Goal: Task Accomplishment & Management: Use online tool/utility

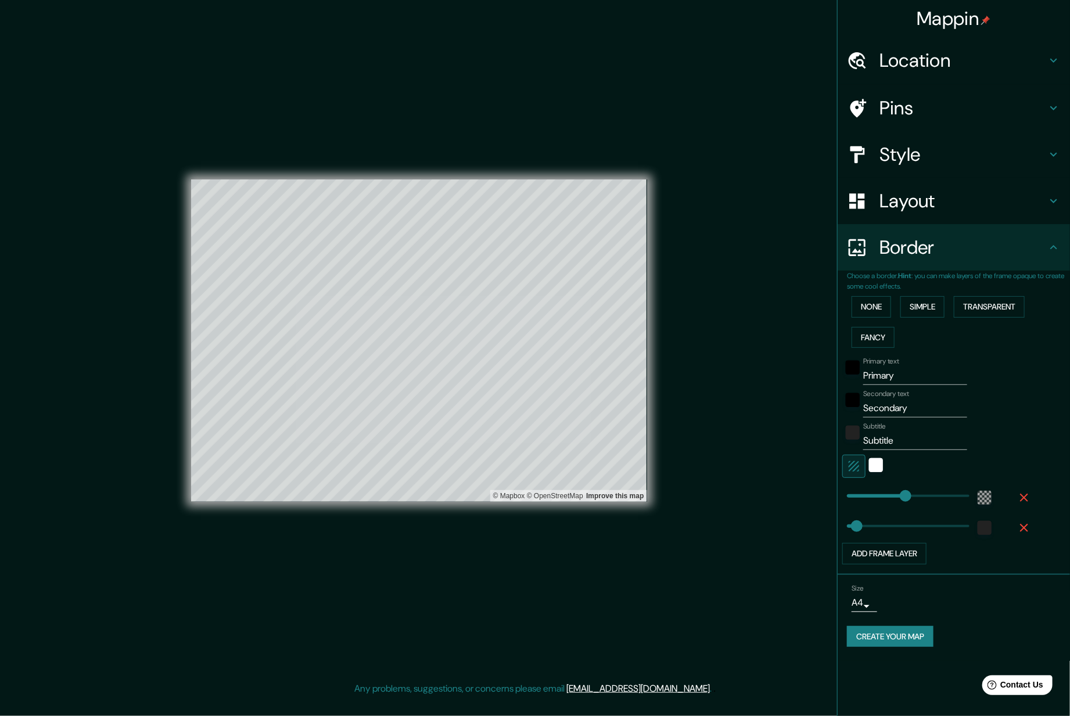
click at [1016, 60] on h4 "Location" at bounding box center [963, 60] width 167 height 23
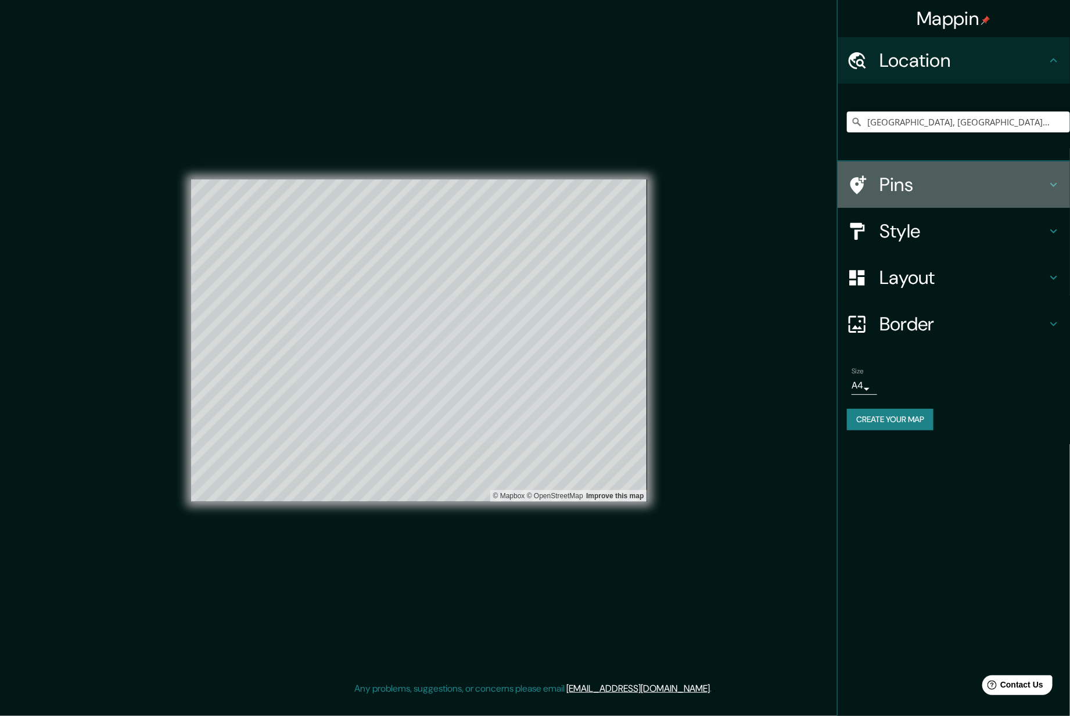
click at [959, 186] on h4 "Pins" at bounding box center [963, 184] width 167 height 23
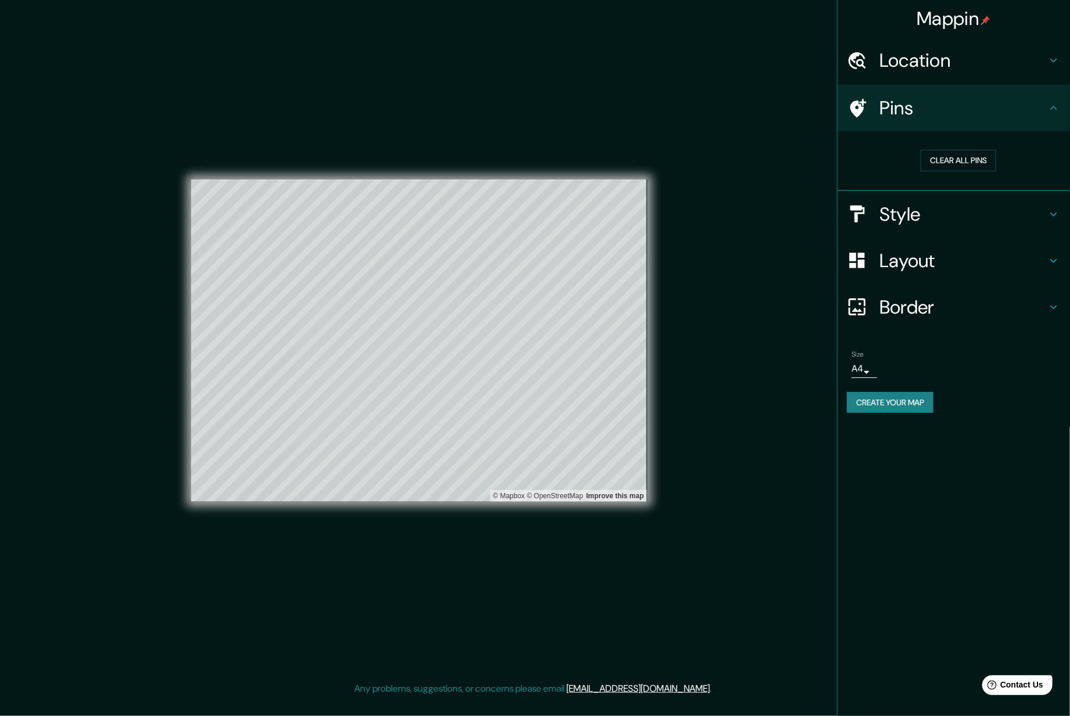
click at [951, 204] on h4 "Style" at bounding box center [963, 214] width 167 height 23
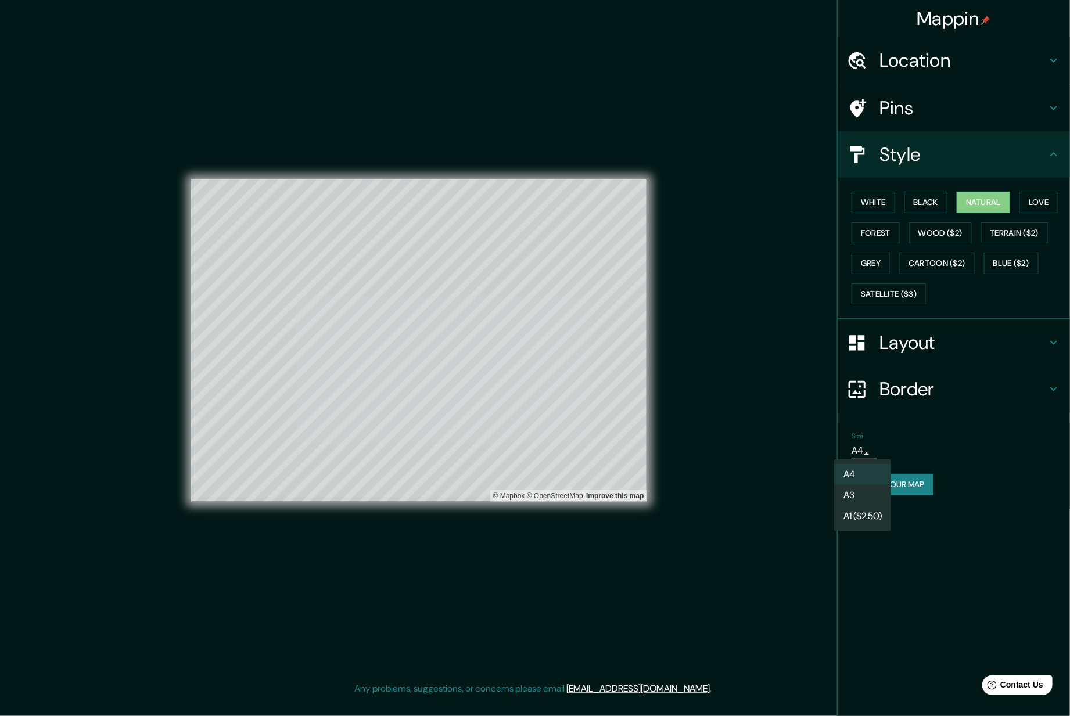
click at [861, 454] on body "Mappin Location [GEOGRAPHIC_DATA], [GEOGRAPHIC_DATA], [GEOGRAPHIC_DATA] Pins St…" at bounding box center [535, 358] width 1070 height 716
click at [869, 521] on li "A1 ($2.50)" at bounding box center [862, 516] width 57 height 21
click at [931, 399] on h4 "Border" at bounding box center [963, 389] width 167 height 23
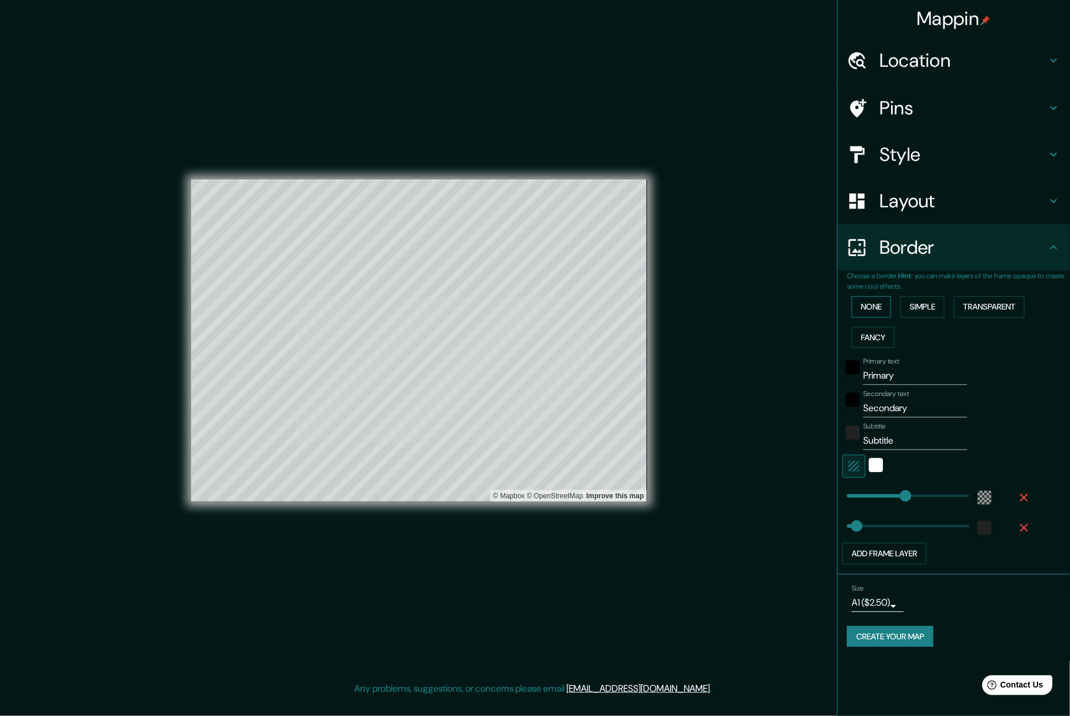
click at [878, 297] on button "None" at bounding box center [872, 306] width 40 height 21
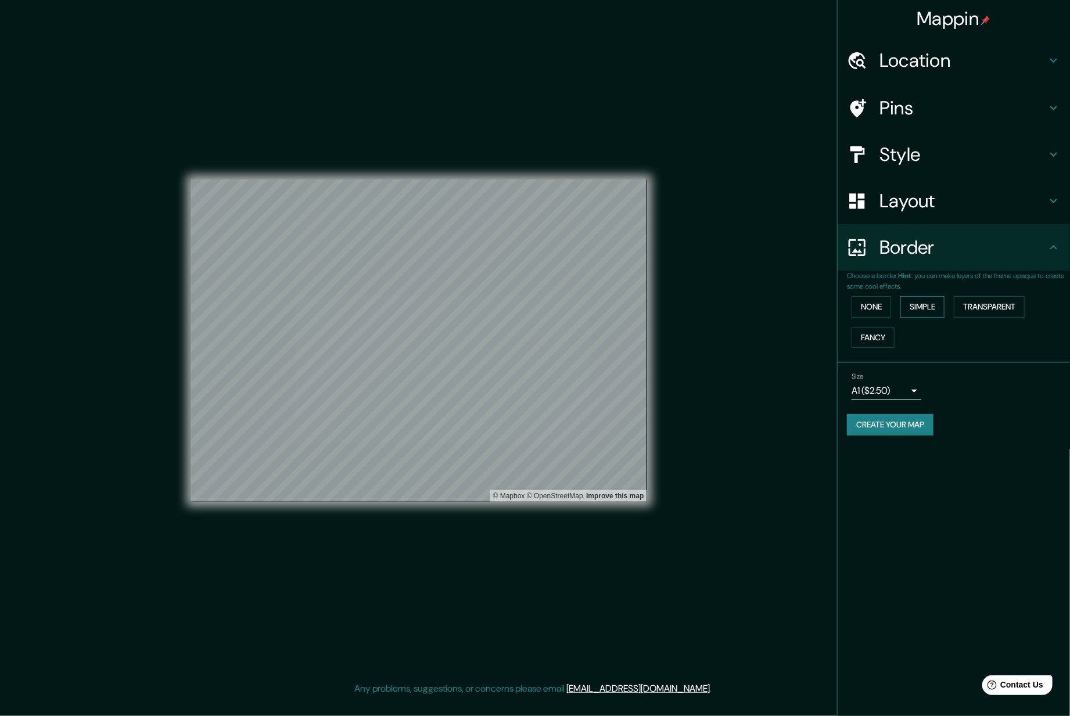
click at [934, 305] on button "Simple" at bounding box center [922, 306] width 44 height 21
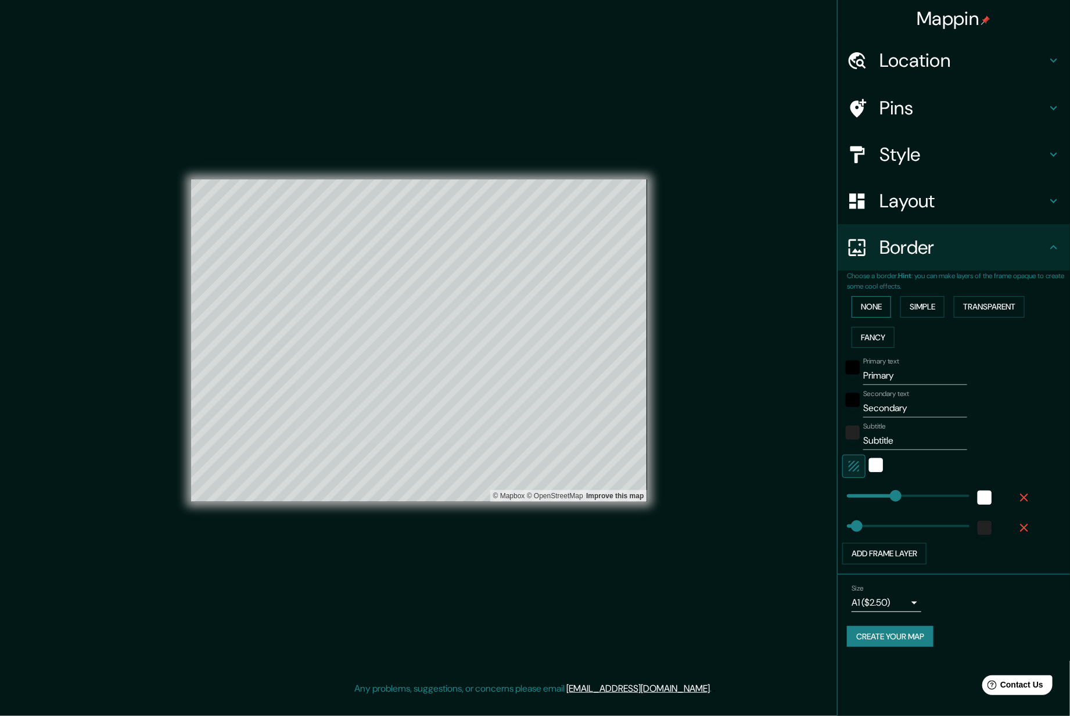
click at [864, 301] on button "None" at bounding box center [872, 306] width 40 height 21
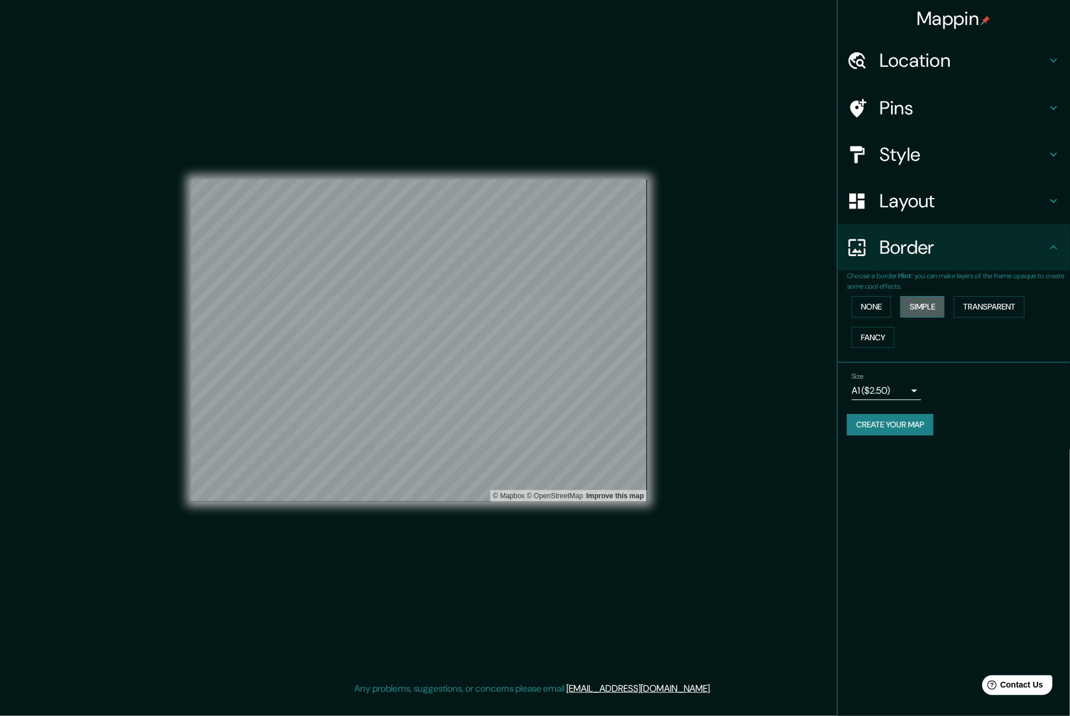
click at [914, 306] on button "Simple" at bounding box center [922, 306] width 44 height 21
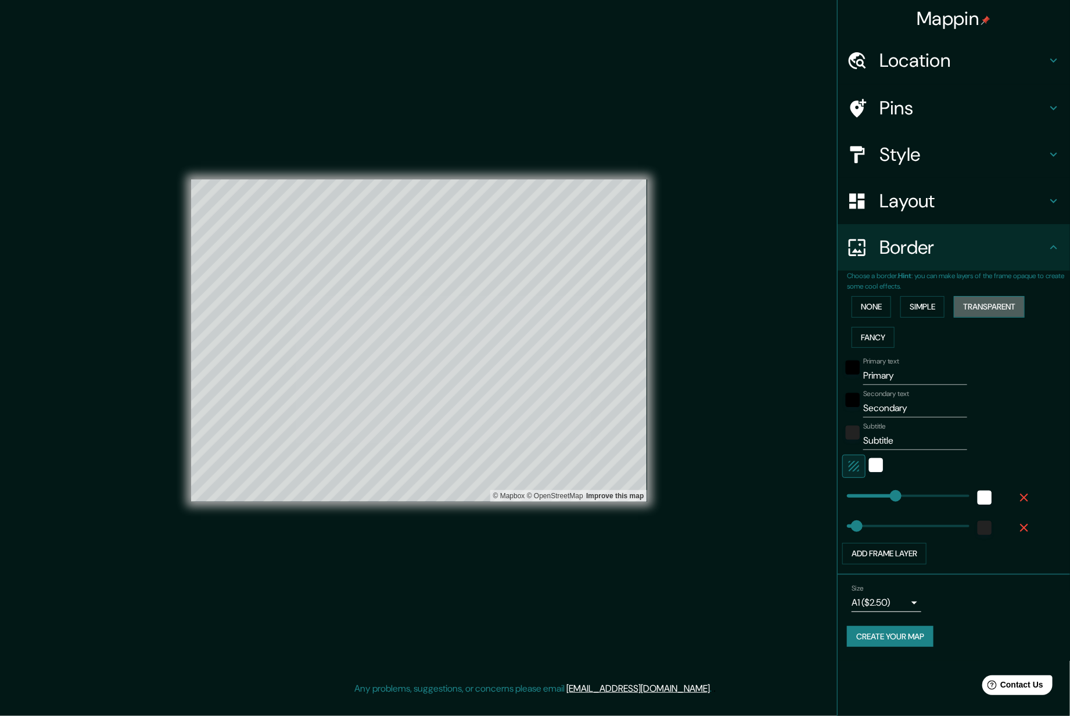
click at [999, 310] on button "Transparent" at bounding box center [989, 306] width 71 height 21
click at [889, 381] on input "Primary" at bounding box center [915, 376] width 104 height 19
drag, startPoint x: 909, startPoint y: 375, endPoint x: 801, endPoint y: 371, distance: 108.7
click at [802, 371] on div "Mappin Location [GEOGRAPHIC_DATA], [GEOGRAPHIC_DATA], [GEOGRAPHIC_DATA] Pins St…" at bounding box center [535, 350] width 1070 height 701
type input "L"
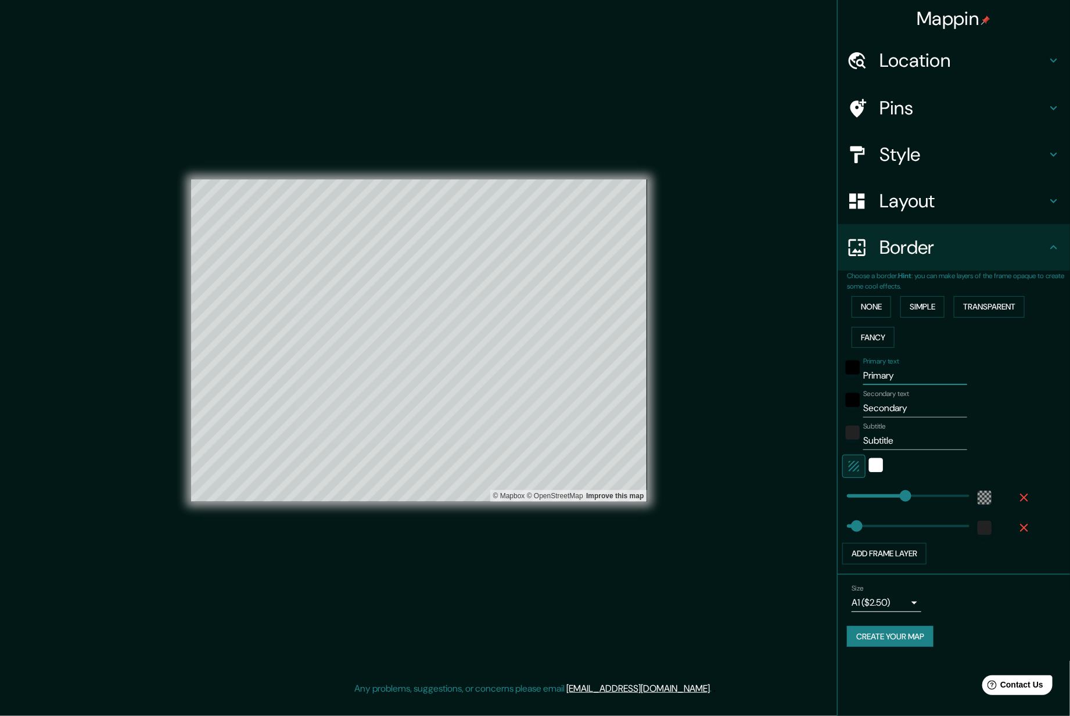
type input "376"
type input "63"
type input "Ly"
type input "376"
type input "63"
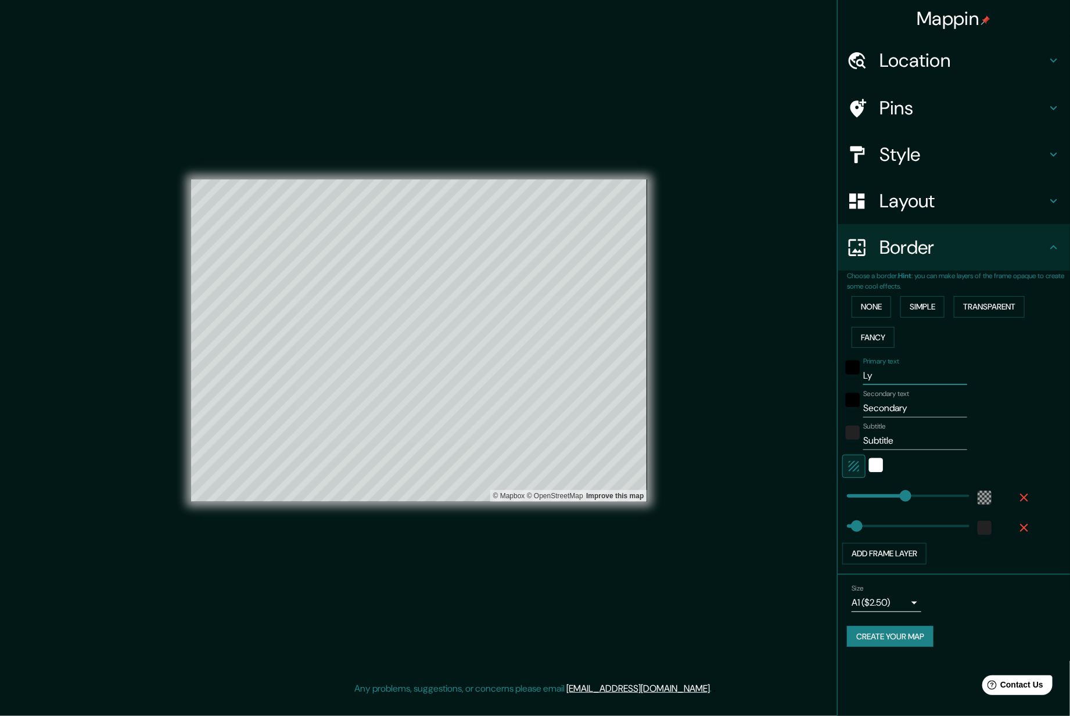
type input "Lyo"
type input "376"
type input "63"
type input "[GEOGRAPHIC_DATA]"
type input "376"
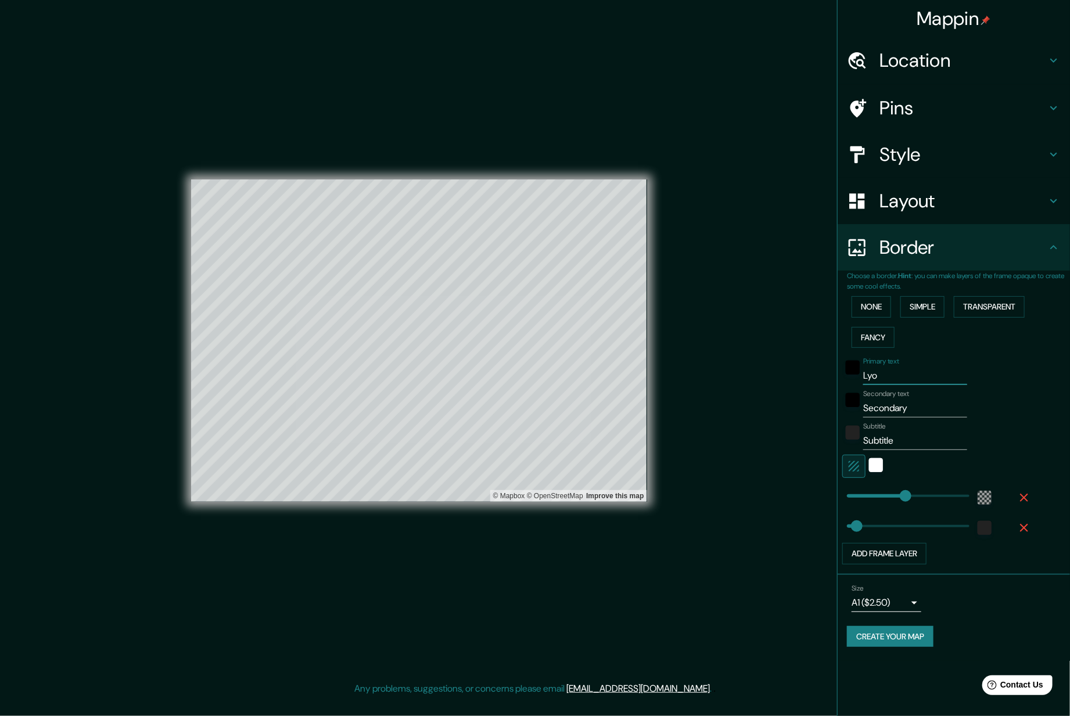
type input "63"
type input "Lyo"
type input "376"
type input "63"
type input "Ly"
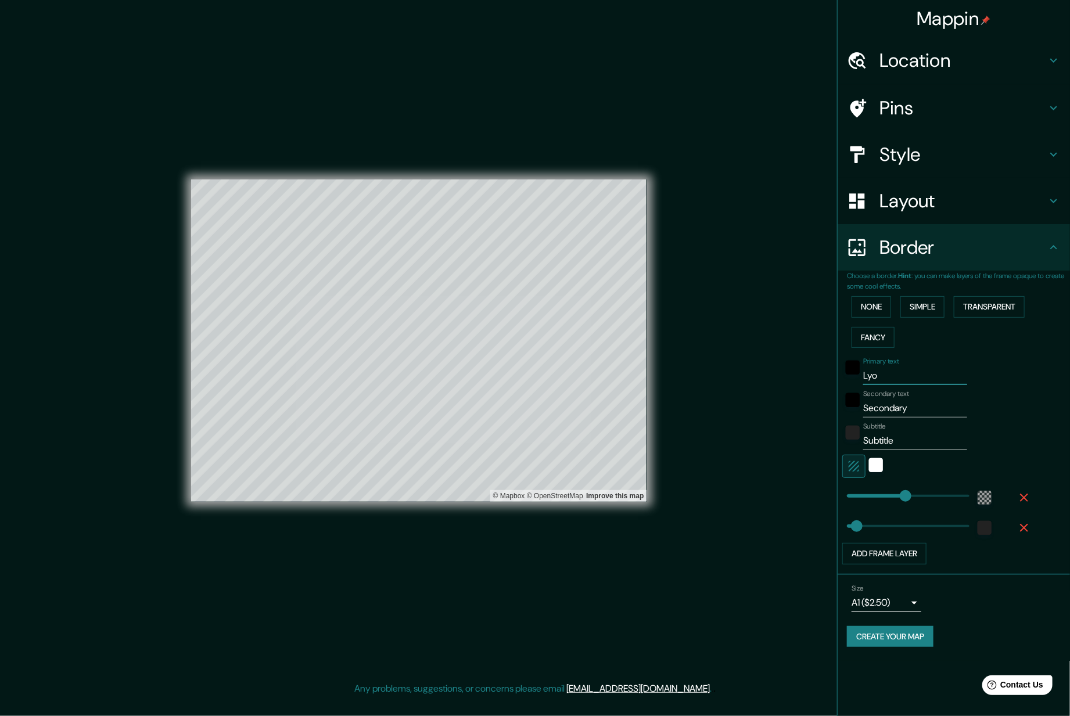
type input "376"
type input "63"
type input "L"
type input "376"
type input "63"
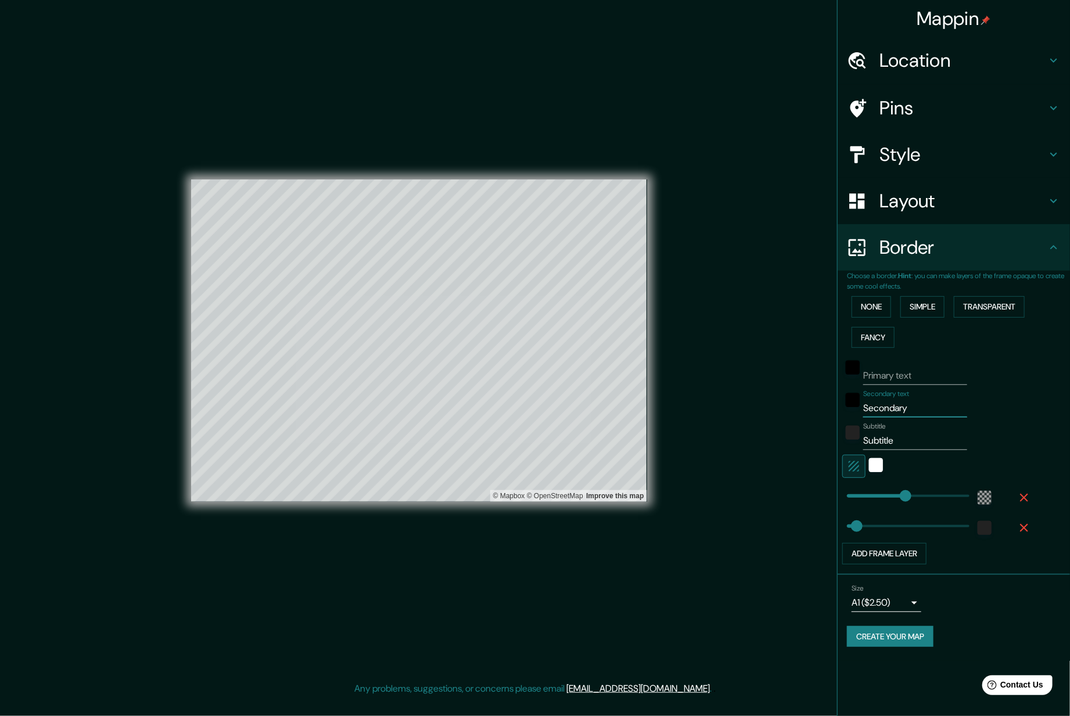
drag, startPoint x: 918, startPoint y: 410, endPoint x: 842, endPoint y: 404, distance: 76.3
click at [842, 404] on div "Secondary text Secondary" at bounding box center [937, 404] width 191 height 28
type input "376"
type input "63"
drag, startPoint x: 902, startPoint y: 439, endPoint x: 841, endPoint y: 435, distance: 60.5
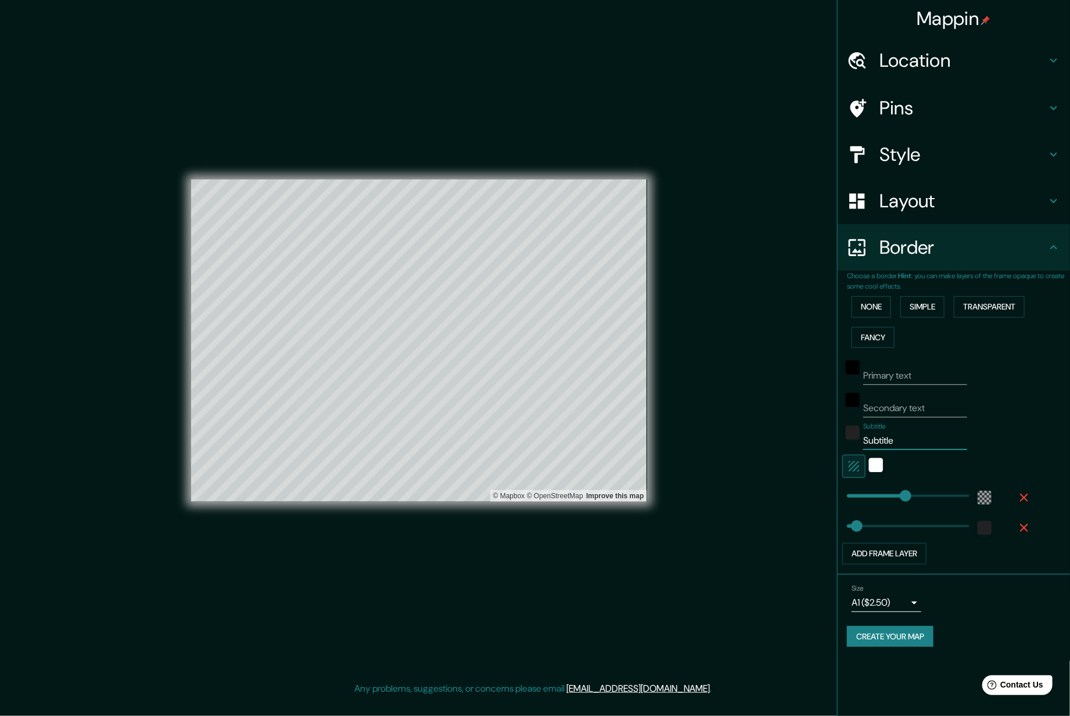
click at [841, 435] on div "Choose a border. Hint : you can make layers of the frame opaque to create some …" at bounding box center [954, 423] width 232 height 304
type input "L"
type input "376"
type input "63"
type input "Ly"
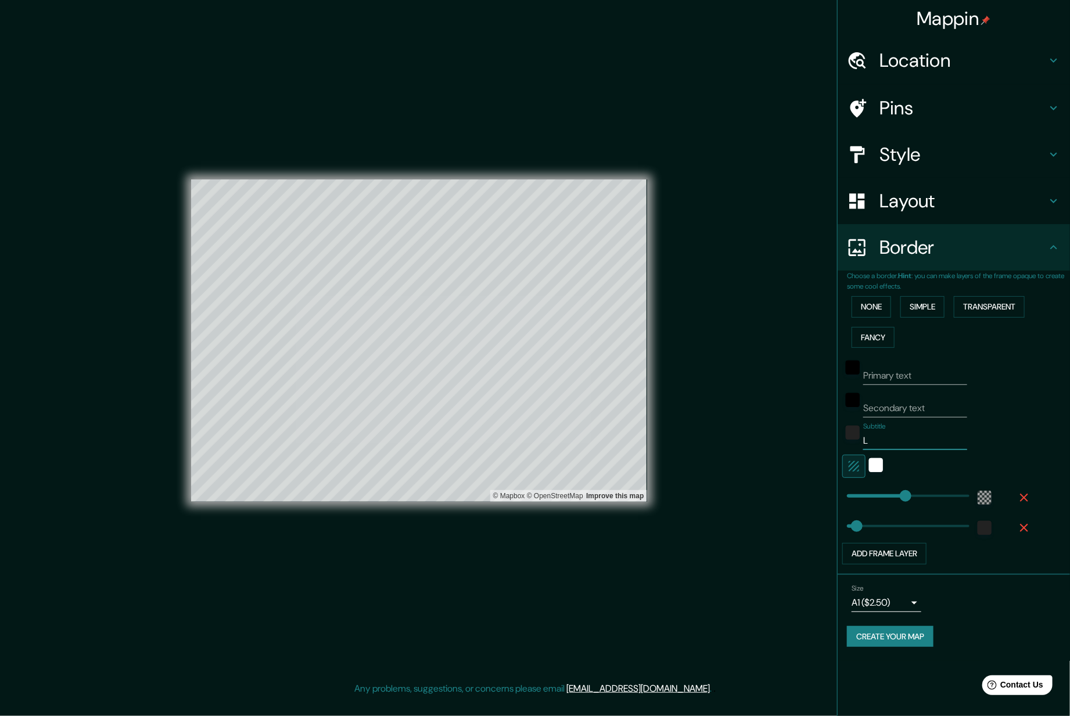
type input "376"
type input "63"
type input "Lyo"
type input "376"
type input "63"
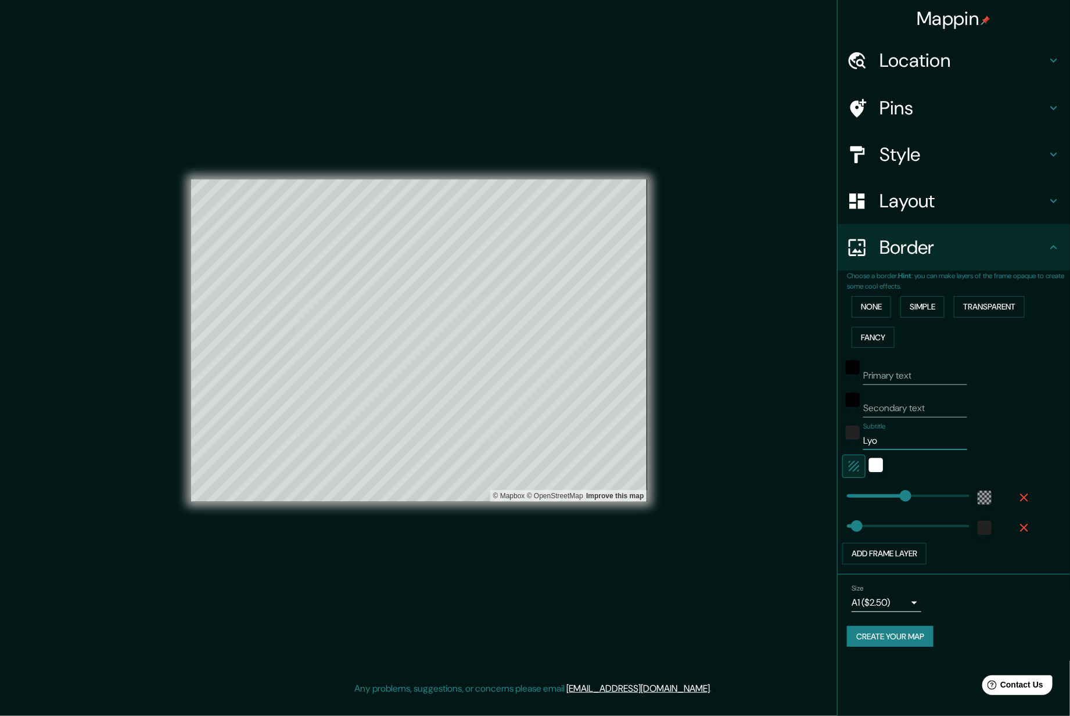
type input "[GEOGRAPHIC_DATA]"
type input "376"
type input "63"
type input "Lyo"
type input "376"
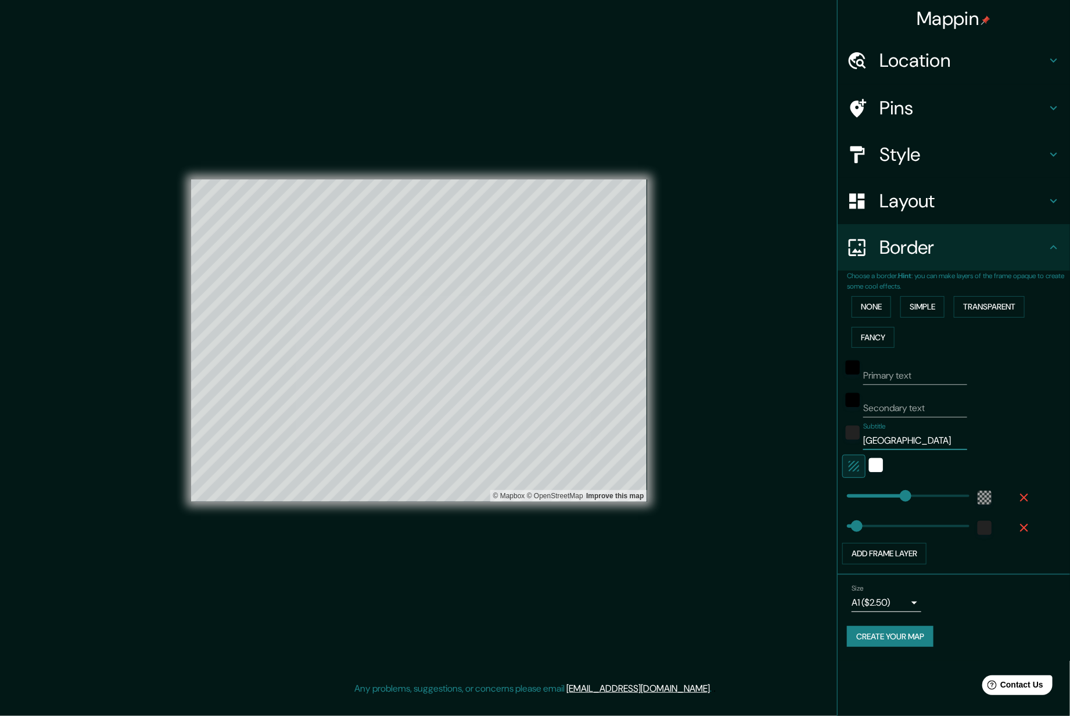
type input "63"
type input "Ly"
type input "376"
type input "63"
type input "L"
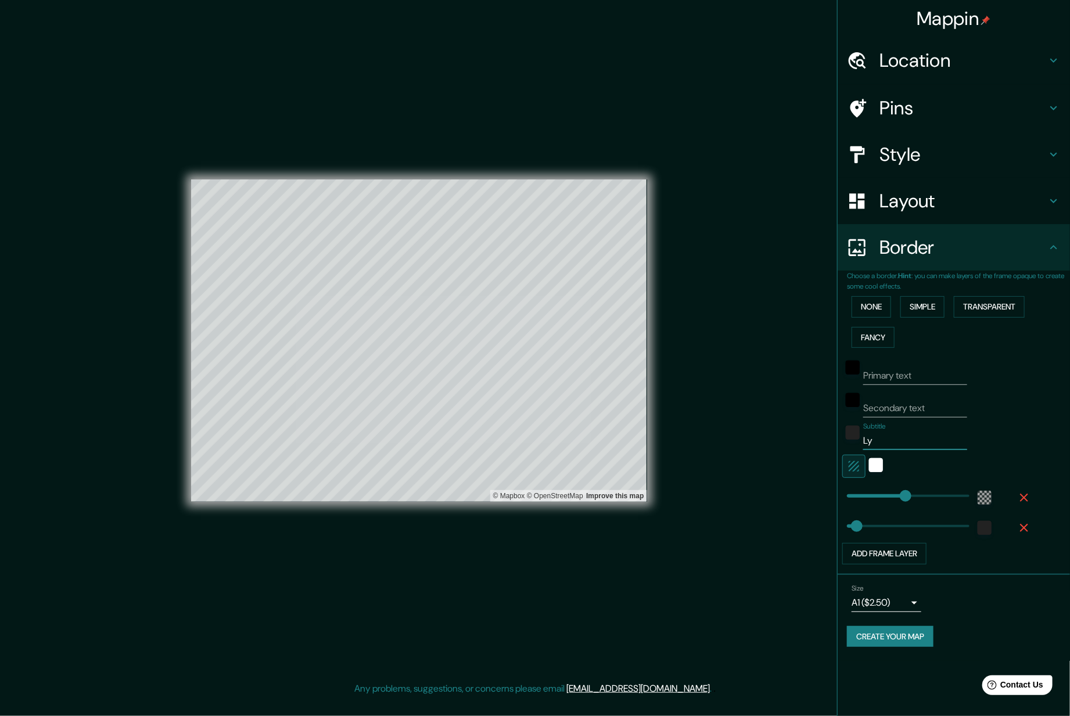
type input "376"
type input "63"
type input "376"
type input "63"
drag, startPoint x: 951, startPoint y: 411, endPoint x: 706, endPoint y: 400, distance: 244.9
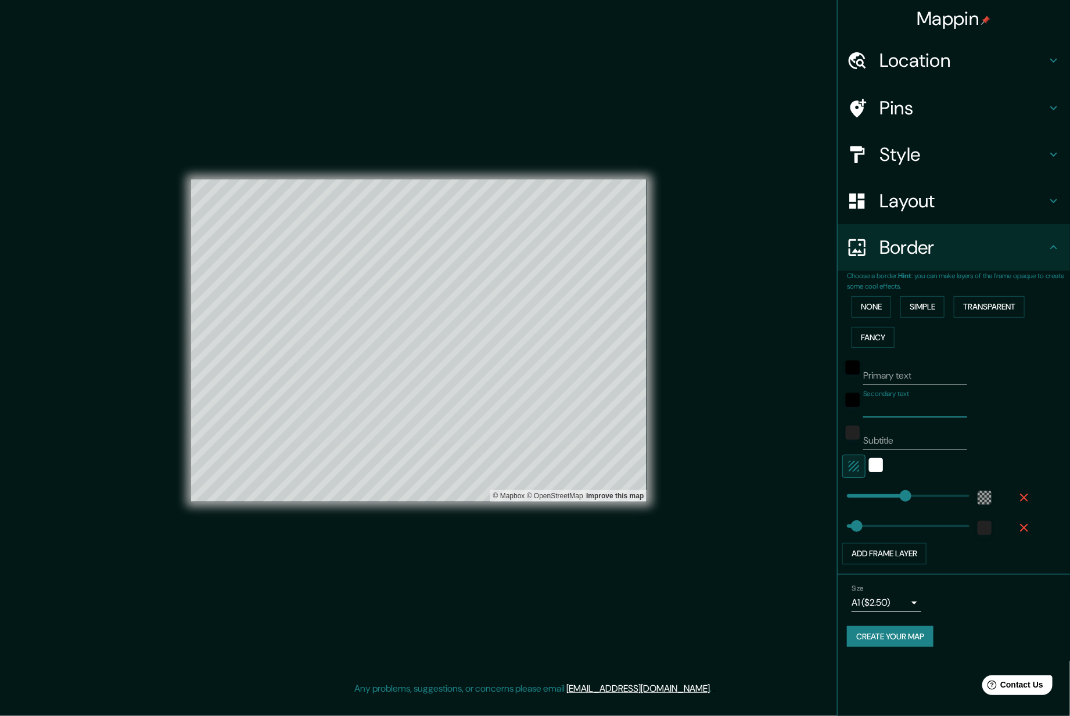
click at [716, 400] on div "Mappin Location [GEOGRAPHIC_DATA], [GEOGRAPHIC_DATA], [GEOGRAPHIC_DATA] Pins St…" at bounding box center [535, 350] width 1070 height 701
type input "L"
type input "376"
type input "63"
type input "Lu"
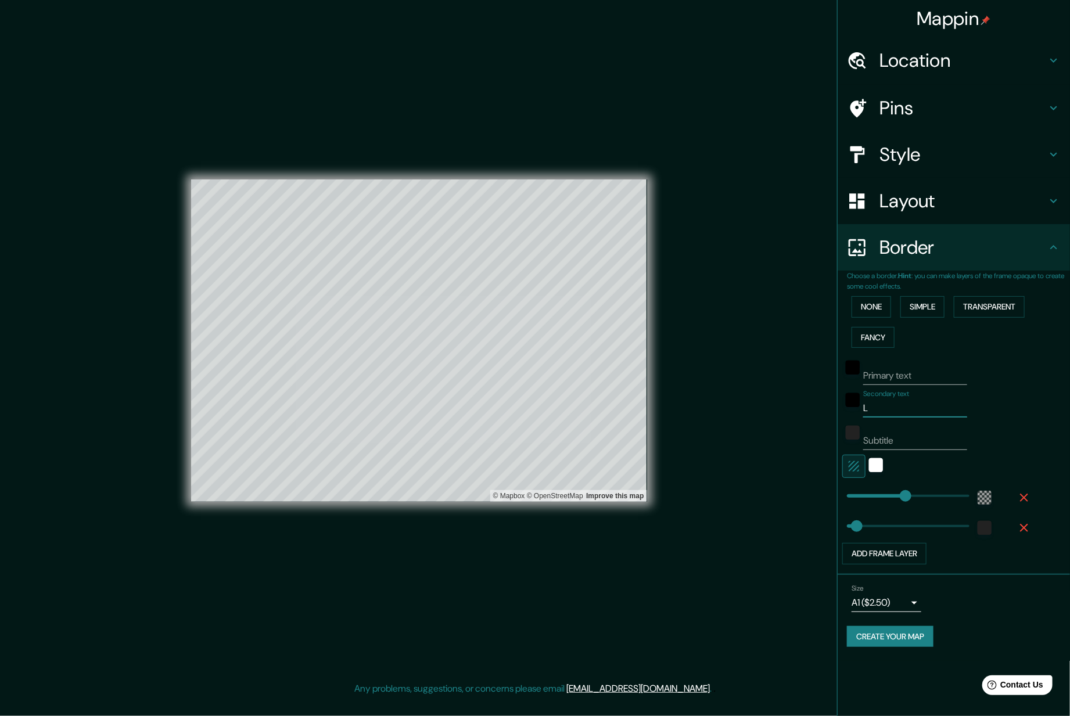
type input "376"
type input "63"
type input "L"
type input "376"
type input "63"
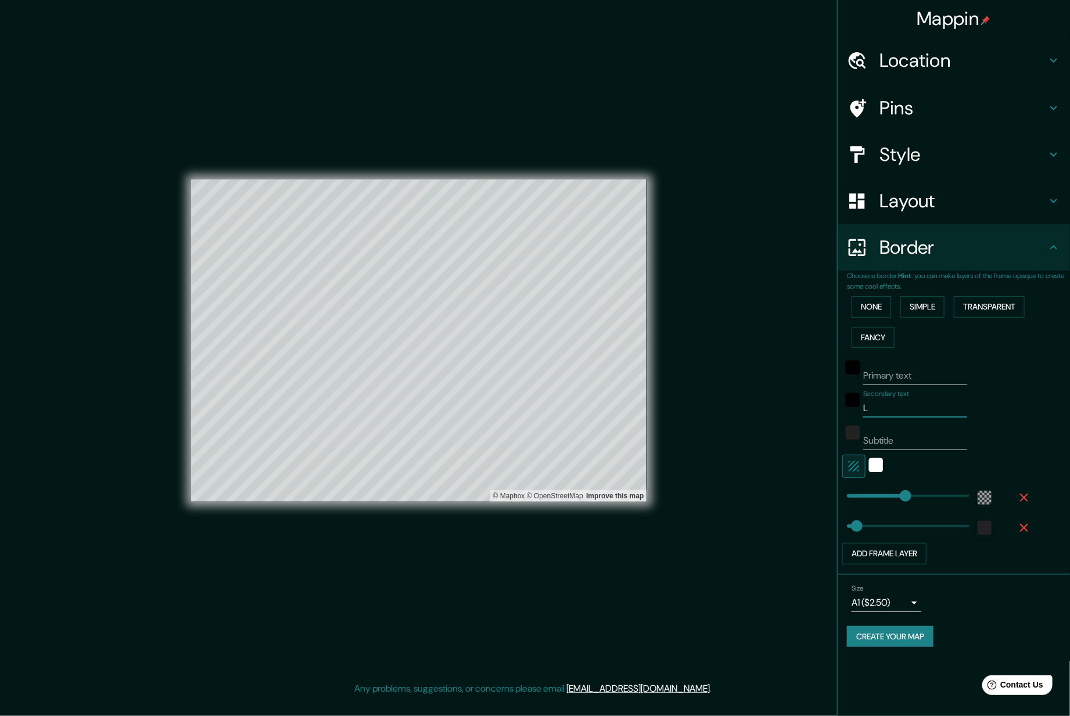
type input "Lt"
type input "376"
type input "63"
type input "Lto"
type input "376"
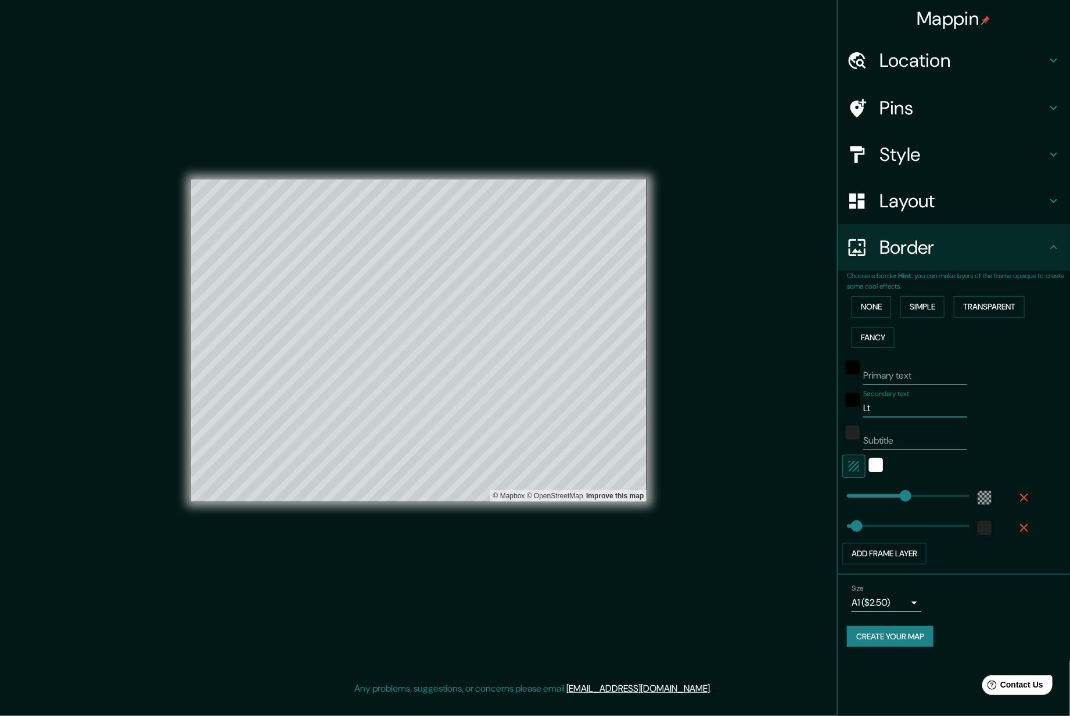
type input "63"
type input "Lton"
type input "376"
type input "63"
type input "Lto"
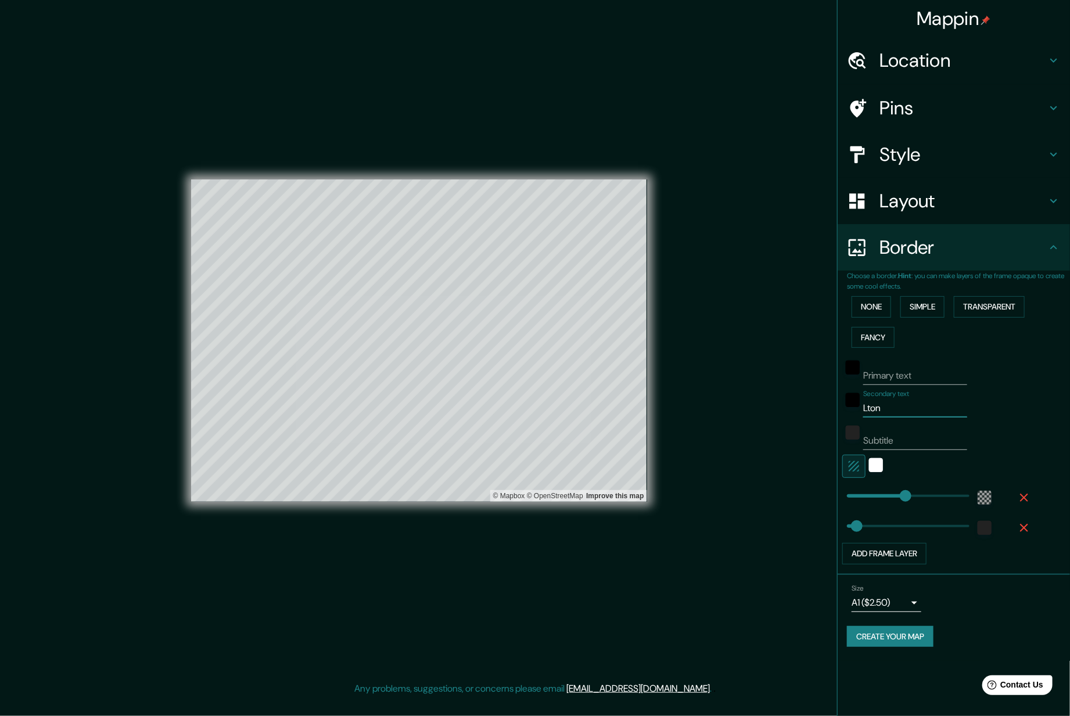
type input "376"
type input "63"
type input "Lt"
type input "376"
type input "63"
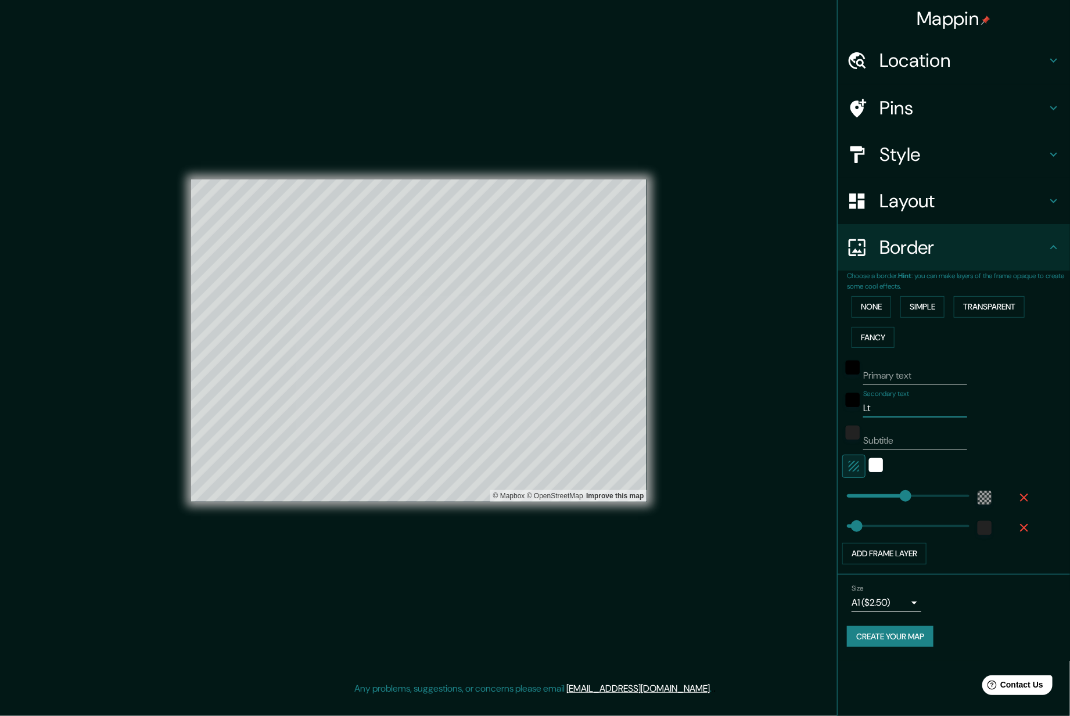
type input "L"
type input "376"
type input "63"
type input "Ly"
type input "376"
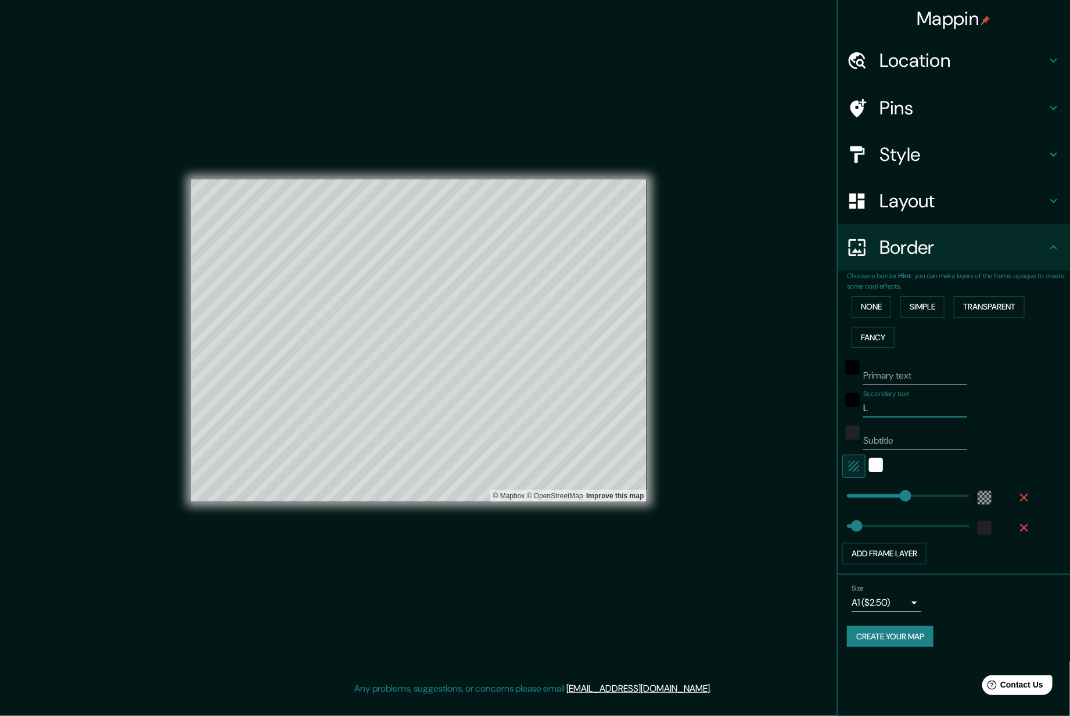
type input "63"
type input "Lyo"
type input "376"
type input "63"
type input "[GEOGRAPHIC_DATA]"
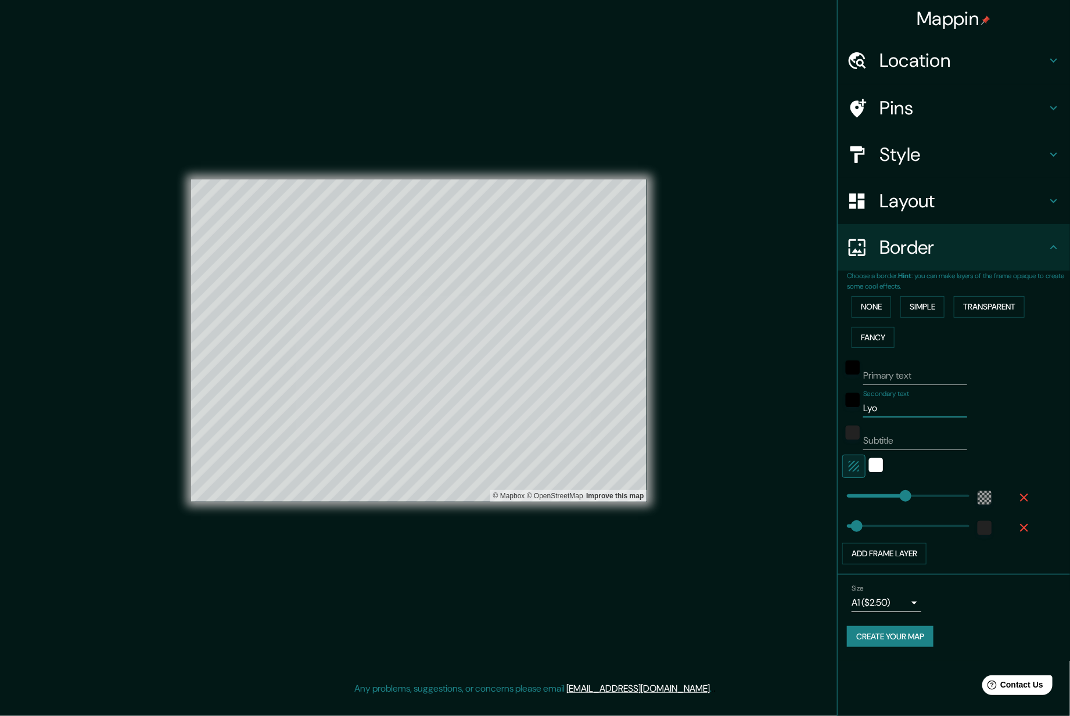
type input "376"
type input "63"
type input "[GEOGRAPHIC_DATA]"
click at [878, 471] on div "white" at bounding box center [876, 465] width 14 height 14
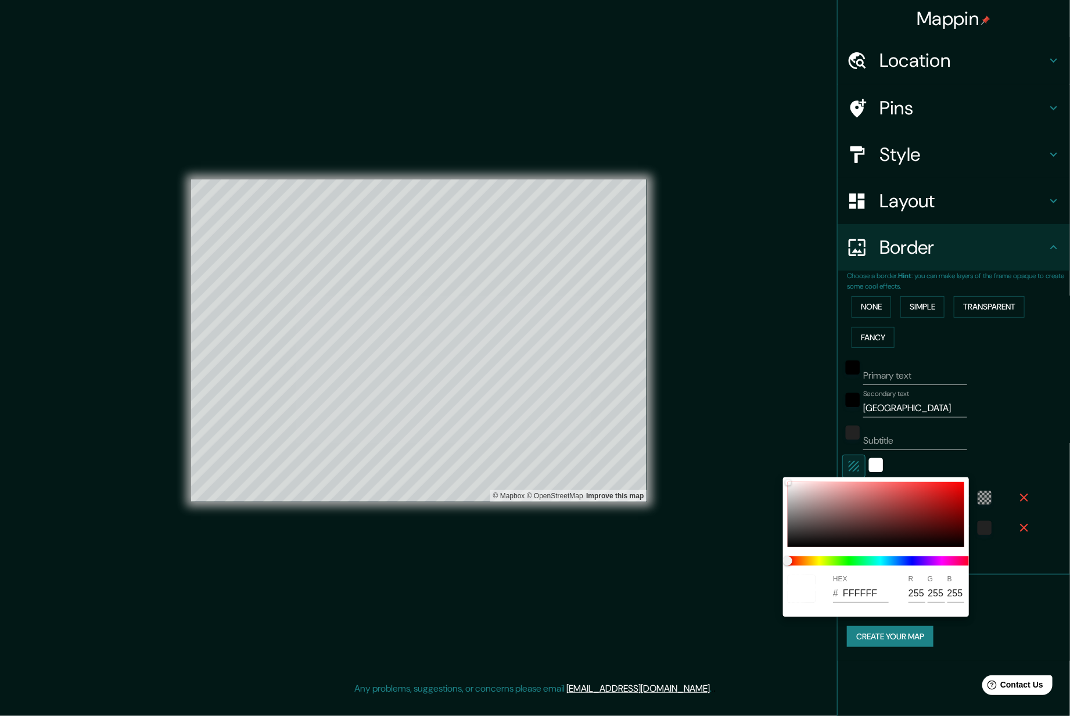
click at [1000, 437] on div at bounding box center [535, 358] width 1070 height 716
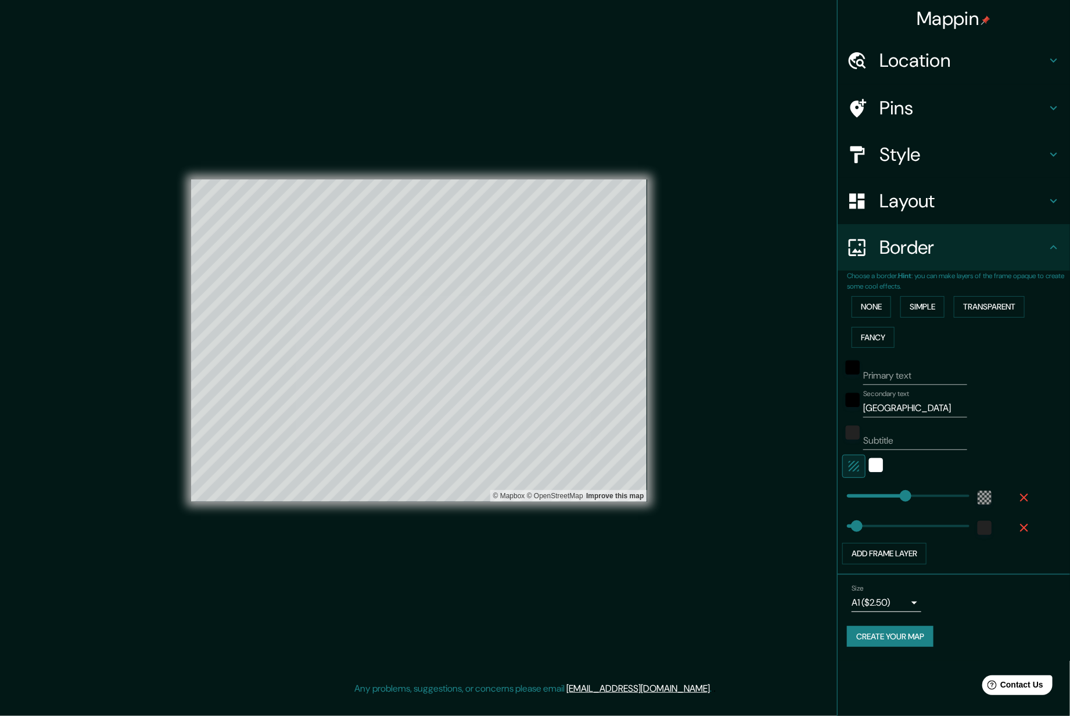
click at [846, 462] on button "button" at bounding box center [853, 466] width 23 height 23
type input "376"
type input "63"
type input "0"
drag, startPoint x: 900, startPoint y: 494, endPoint x: 824, endPoint y: 501, distance: 76.4
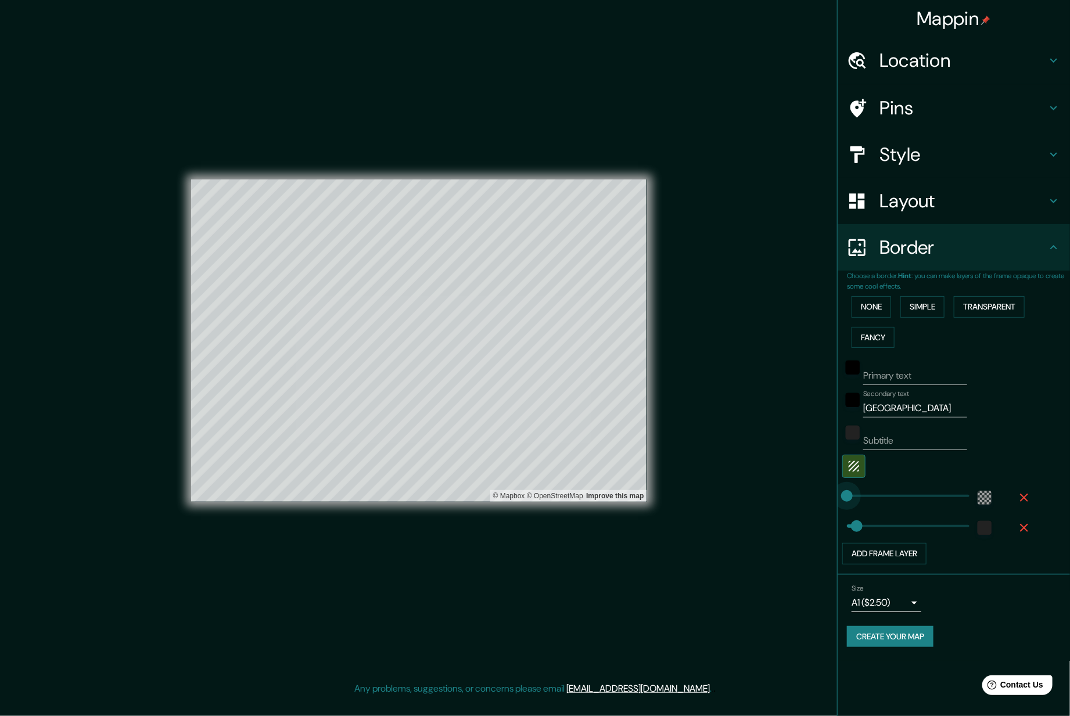
type input "63"
type input "117"
drag, startPoint x: 849, startPoint y: 500, endPoint x: 866, endPoint y: 500, distance: 16.8
type input "63"
type input "80"
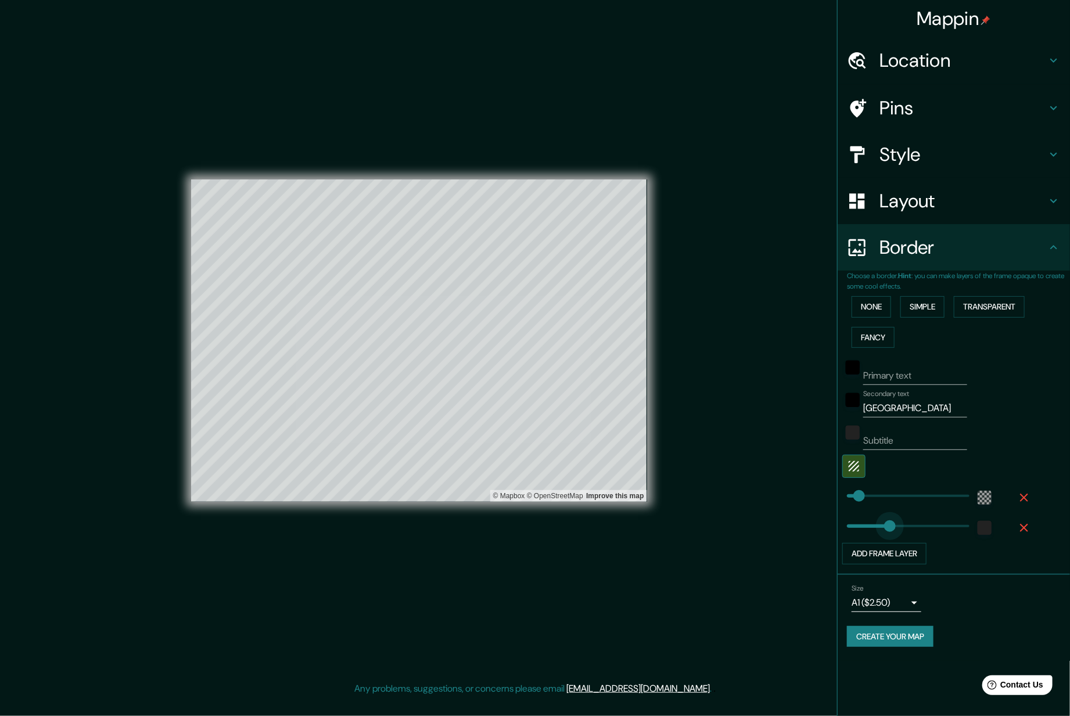
type input "784"
drag, startPoint x: 862, startPoint y: 527, endPoint x: 1011, endPoint y: 523, distance: 148.8
type input "9"
drag, startPoint x: 918, startPoint y: 526, endPoint x: 849, endPoint y: 529, distance: 69.8
type input "50"
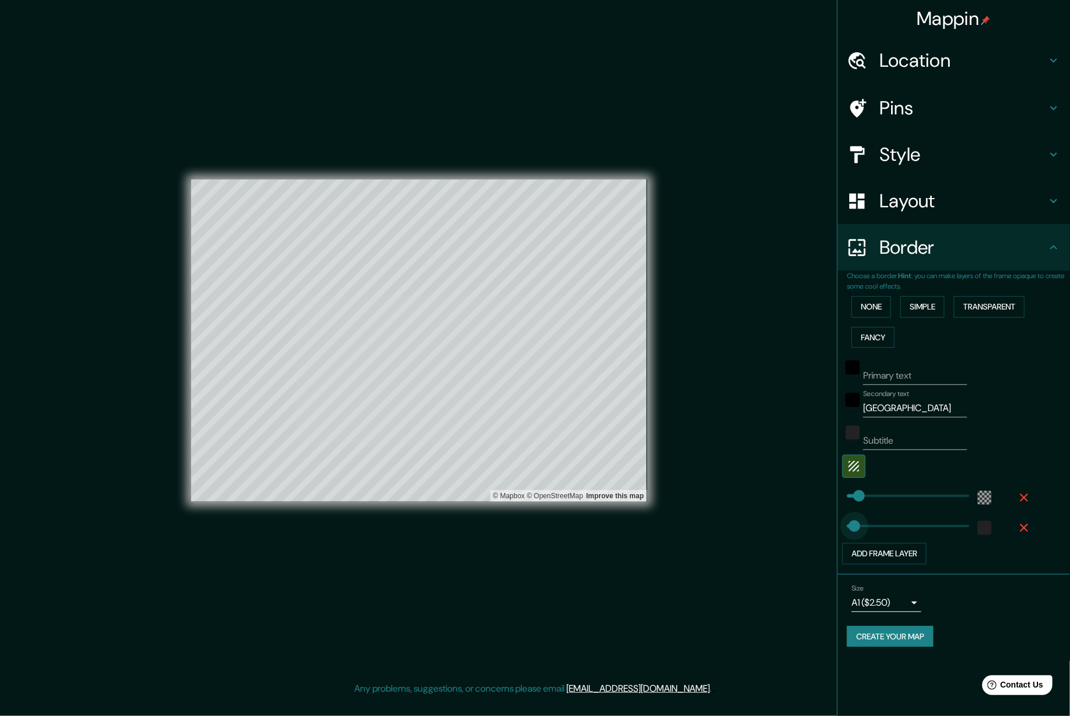
drag, startPoint x: 849, startPoint y: 529, endPoint x: 855, endPoint y: 529, distance: 6.4
type input "36"
click at [853, 528] on span at bounding box center [853, 527] width 12 height 12
click at [707, 275] on div "Mappin Location [GEOGRAPHIC_DATA], [GEOGRAPHIC_DATA], [GEOGRAPHIC_DATA] Pins St…" at bounding box center [535, 350] width 1070 height 701
click at [879, 605] on body "Mappin Location [GEOGRAPHIC_DATA], [GEOGRAPHIC_DATA], [GEOGRAPHIC_DATA] Pins St…" at bounding box center [535, 358] width 1070 height 716
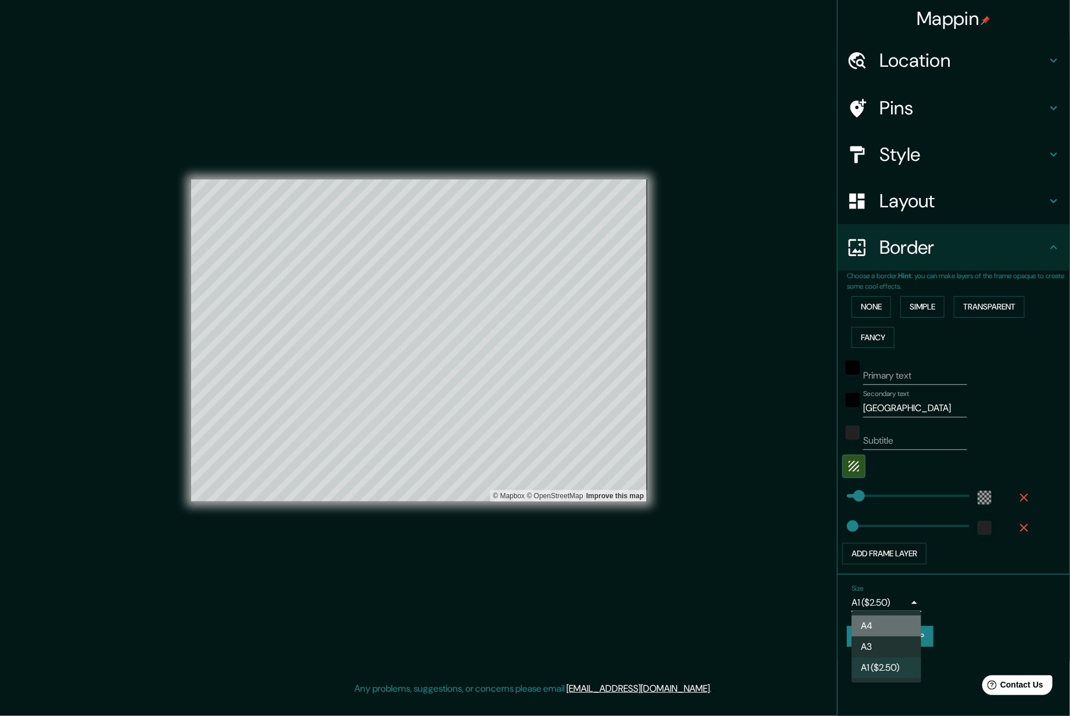
click at [879, 630] on li "A4" at bounding box center [887, 626] width 70 height 21
click at [931, 309] on button "Simple" at bounding box center [922, 306] width 44 height 21
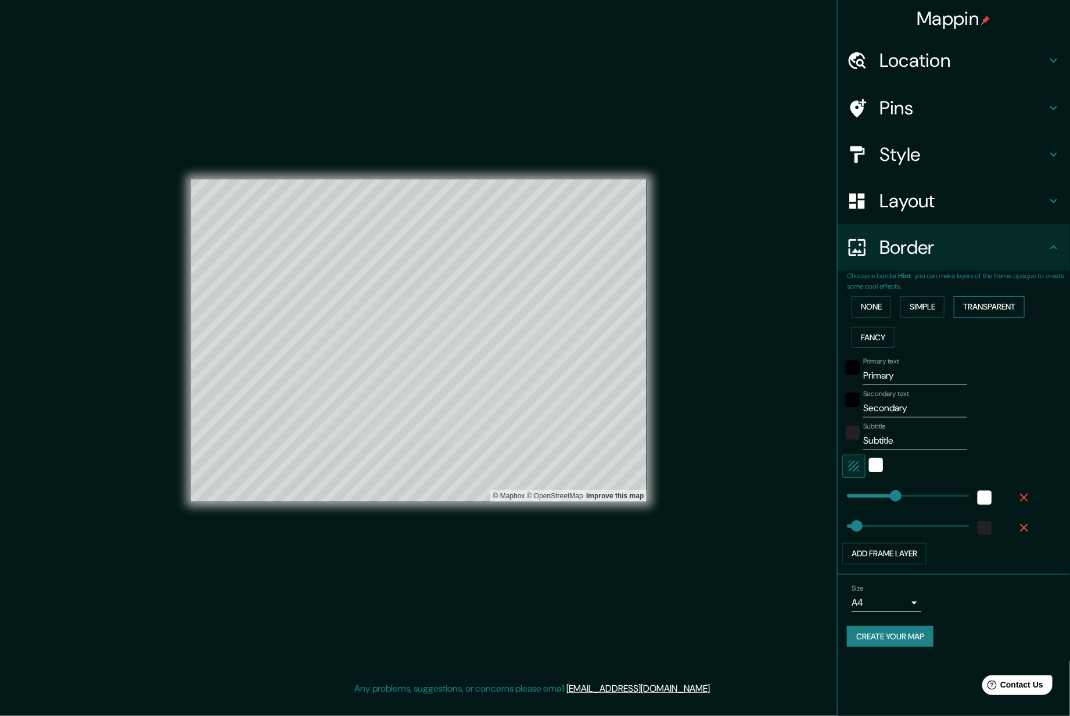
click at [988, 309] on button "Transparent" at bounding box center [989, 306] width 71 height 21
click at [888, 338] on button "Fancy" at bounding box center [873, 337] width 43 height 21
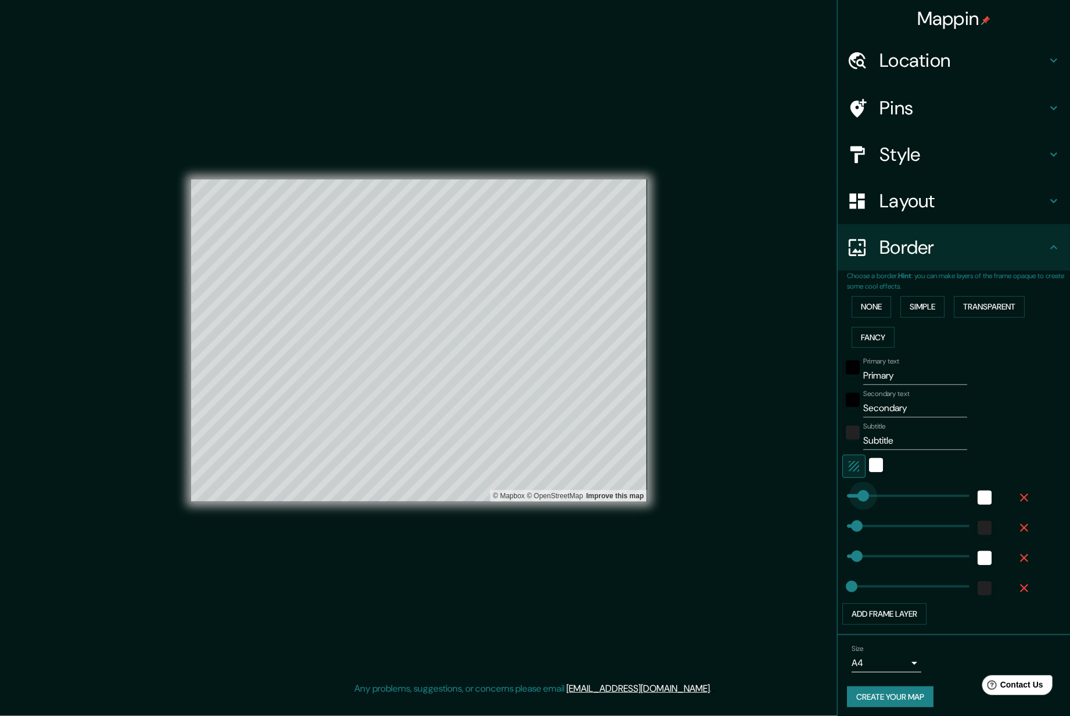
type input "0"
drag, startPoint x: 883, startPoint y: 495, endPoint x: 824, endPoint y: 498, distance: 59.4
type input "63"
type input "31"
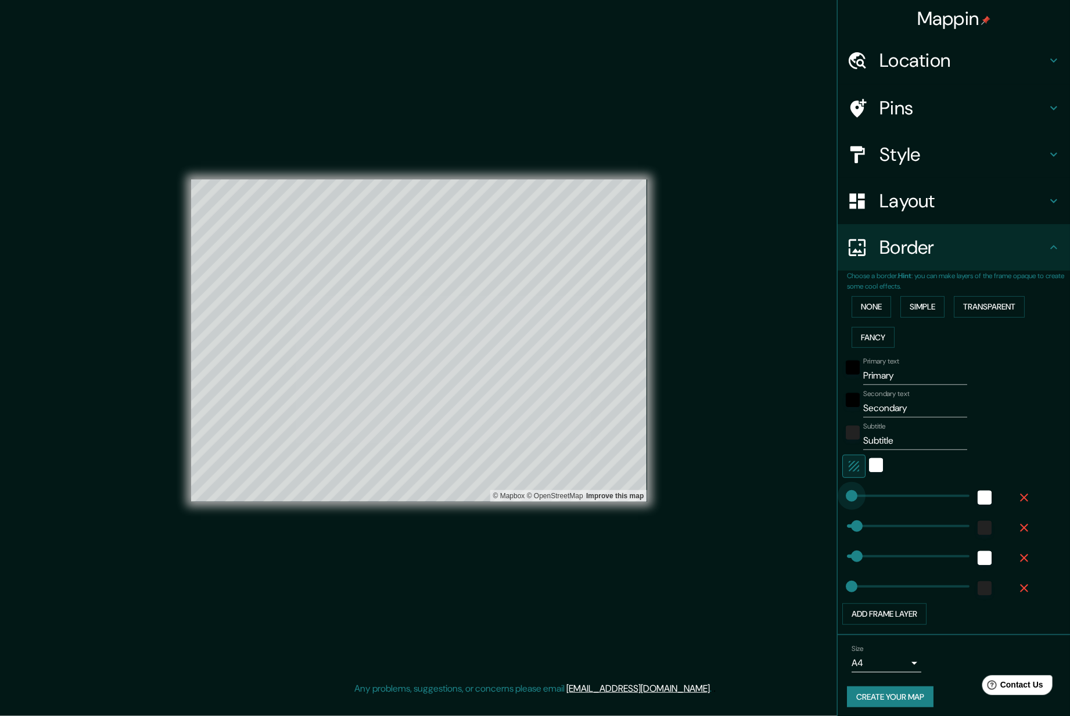
type input "73"
drag, startPoint x: 842, startPoint y: 497, endPoint x: 850, endPoint y: 497, distance: 8.1
type input "63"
type input "31"
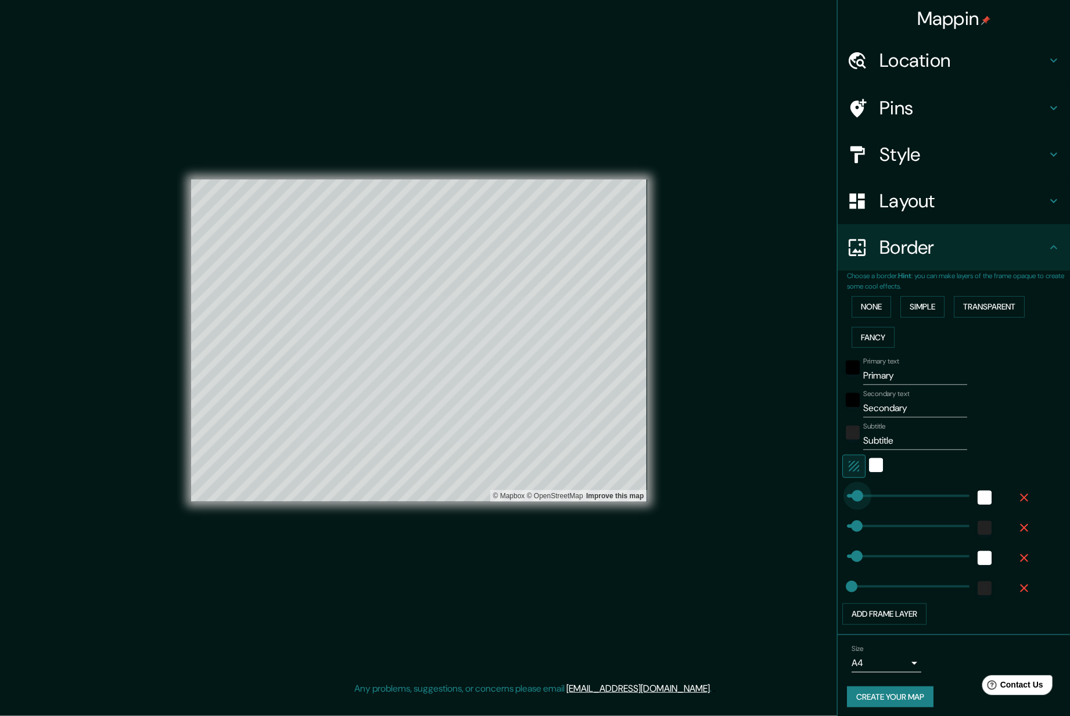
type input "58"
type input "63"
type input "31"
type input "43"
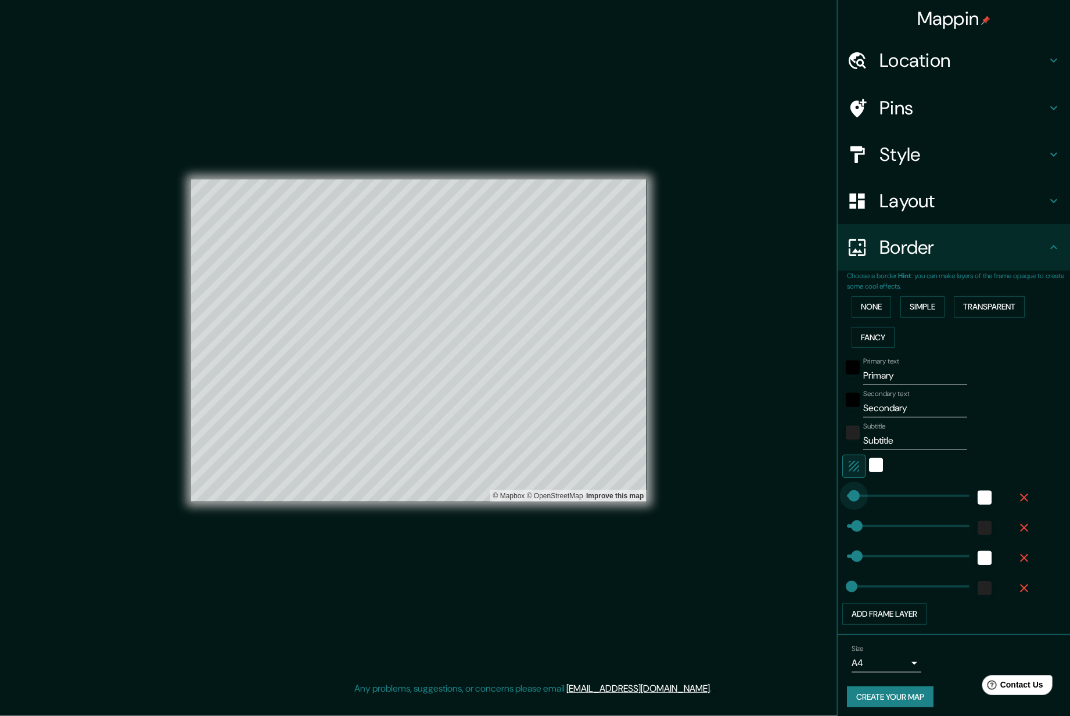
type input "63"
type input "31"
type input "28"
type input "63"
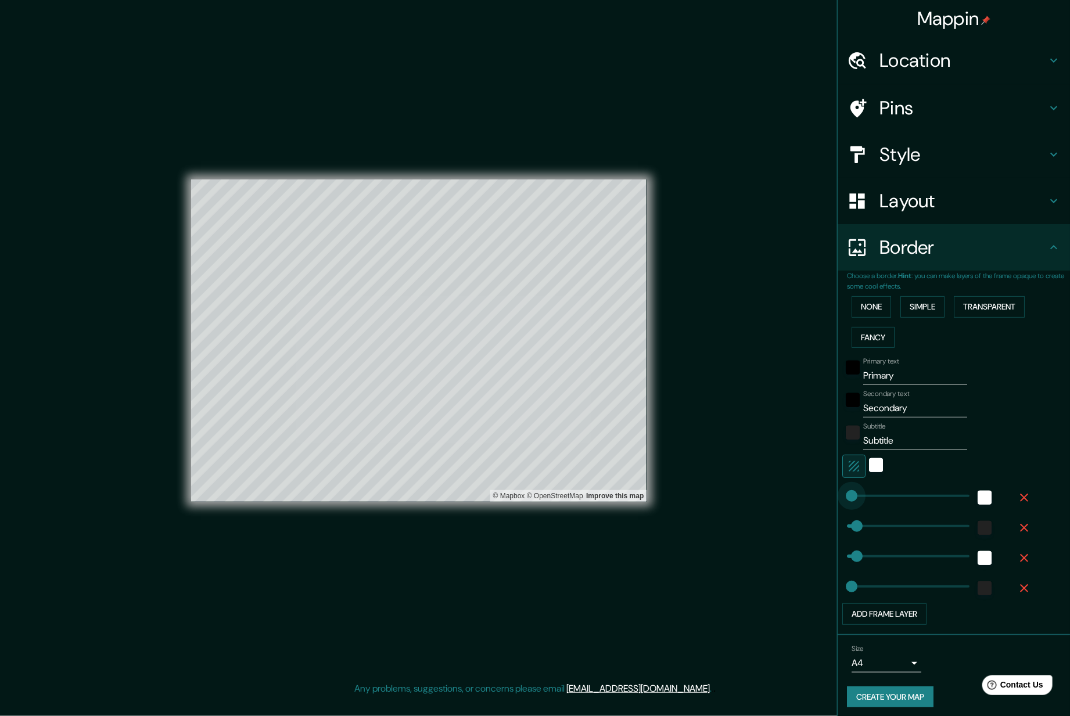
type input "63"
type input "31"
type input "0"
drag, startPoint x: 853, startPoint y: 525, endPoint x: 782, endPoint y: 516, distance: 71.3
type input "63"
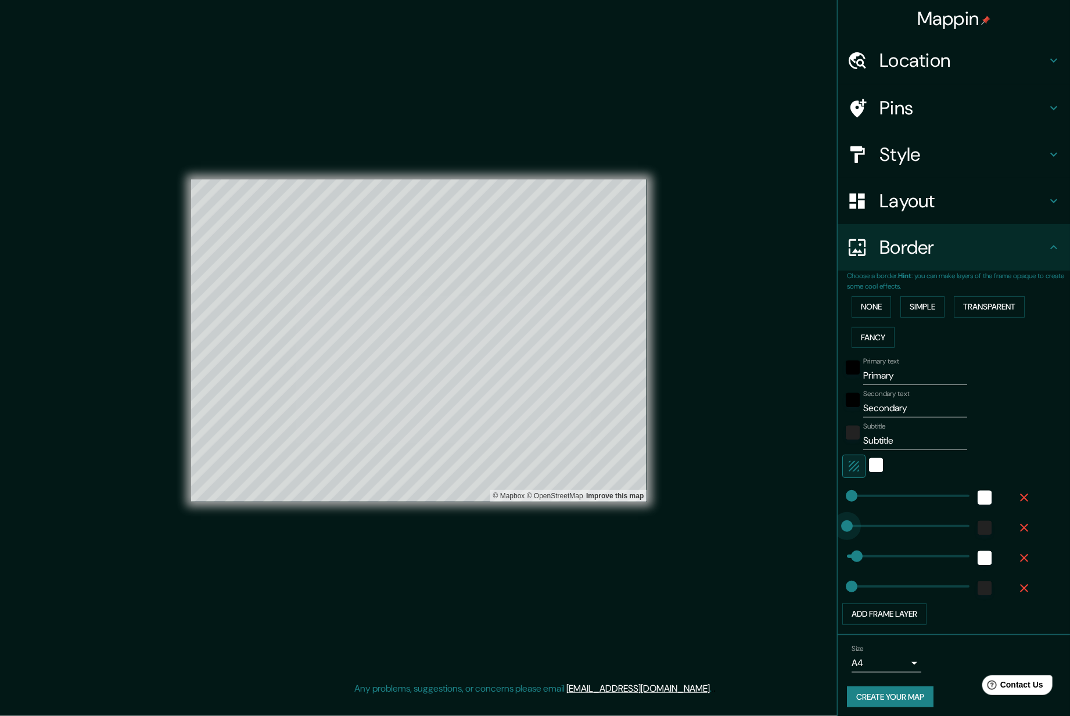
type input "31"
type input "0"
drag, startPoint x: 846, startPoint y: 552, endPoint x: 781, endPoint y: 546, distance: 64.9
type input "31"
type input "32"
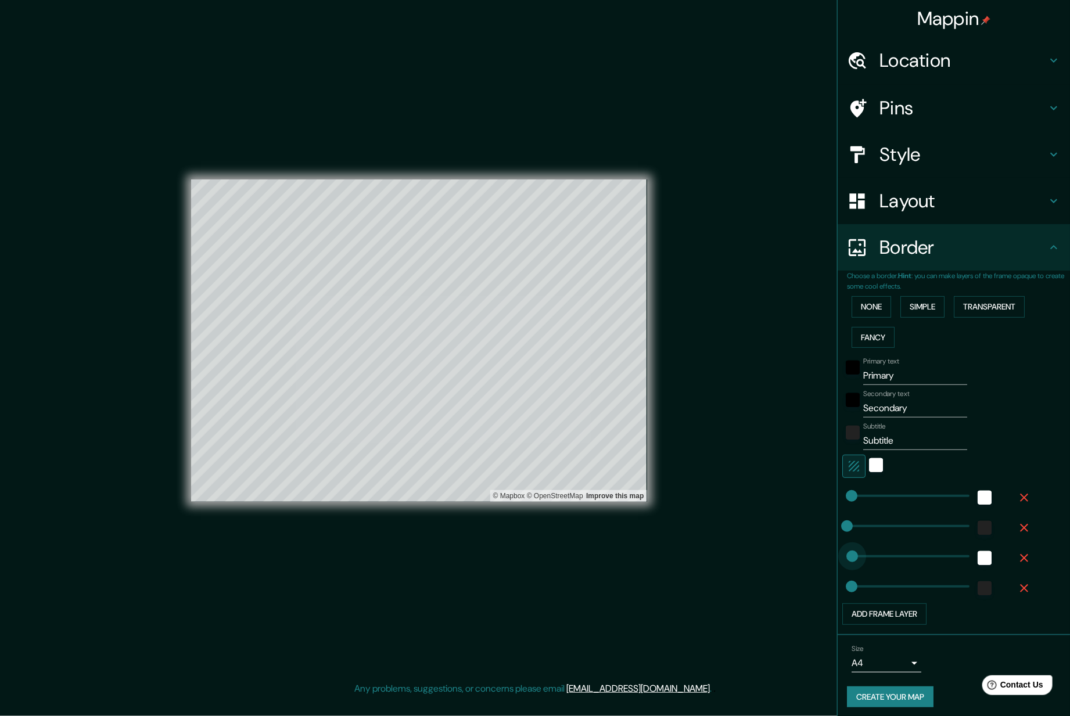
type input "31"
type input "32"
type input "17"
type input "32"
type input "28"
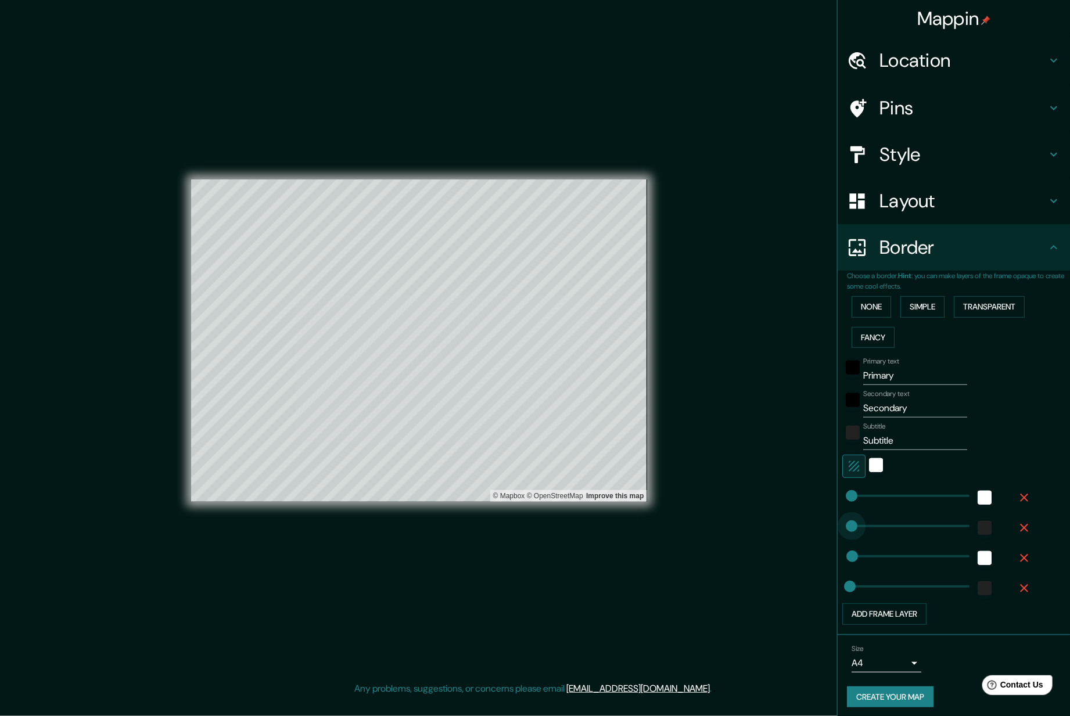
type input "32"
click at [887, 370] on input "Primary" at bounding box center [915, 376] width 104 height 19
drag, startPoint x: 902, startPoint y: 374, endPoint x: 758, endPoint y: 360, distance: 144.7
click at [758, 360] on div "Mappin Location [GEOGRAPHIC_DATA], [GEOGRAPHIC_DATA], [GEOGRAPHIC_DATA] Pins St…" at bounding box center [535, 350] width 1070 height 701
click at [871, 462] on div "white" at bounding box center [876, 465] width 14 height 14
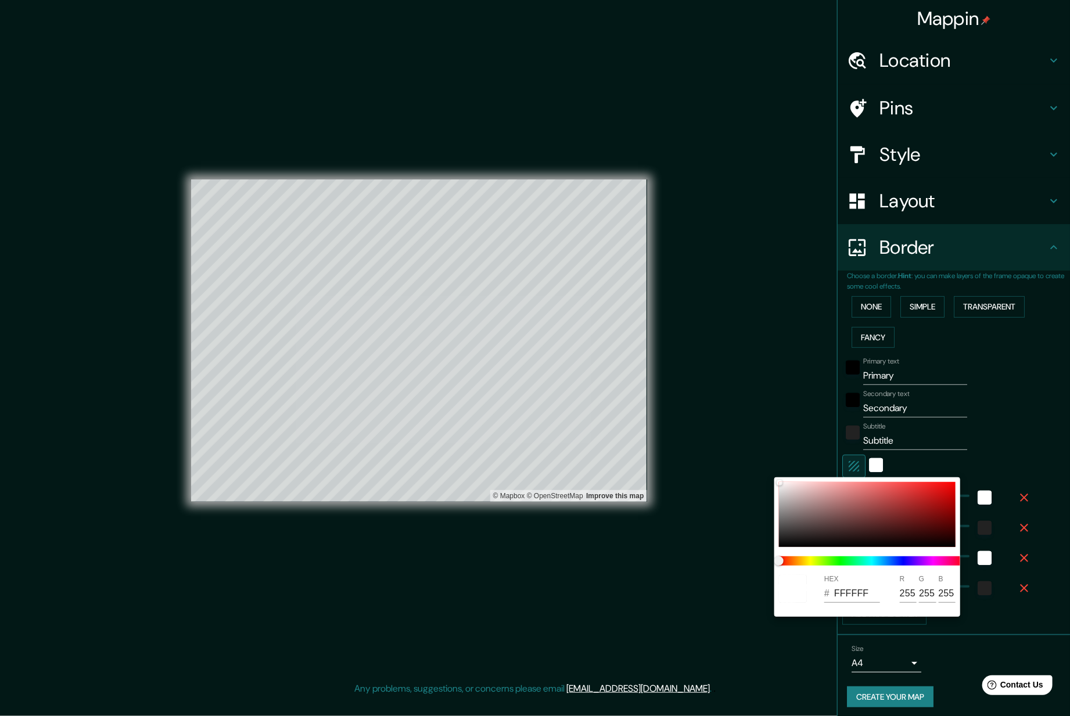
click at [848, 462] on div at bounding box center [535, 358] width 1070 height 716
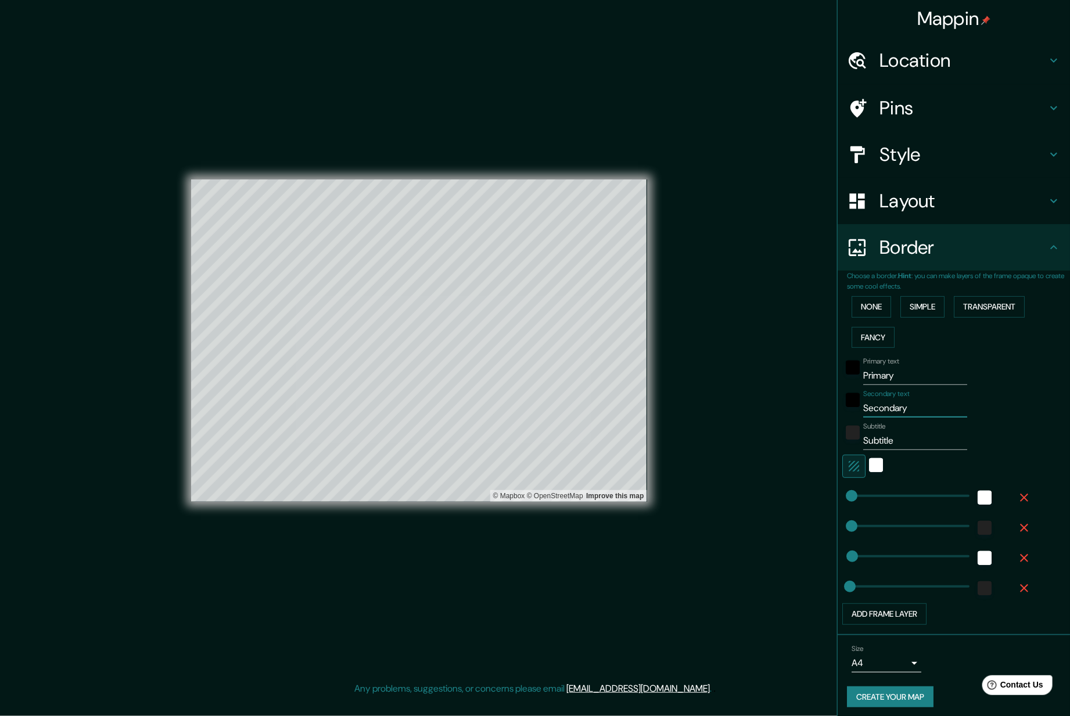
drag, startPoint x: 920, startPoint y: 408, endPoint x: 781, endPoint y: 403, distance: 139.0
click at [781, 403] on div "Mappin Location [GEOGRAPHIC_DATA], [GEOGRAPHIC_DATA], [GEOGRAPHIC_DATA] Pins St…" at bounding box center [535, 350] width 1070 height 701
type input "32"
drag, startPoint x: 903, startPoint y: 376, endPoint x: 833, endPoint y: 372, distance: 70.4
click at [842, 372] on div "Primary text Primary" at bounding box center [937, 371] width 191 height 28
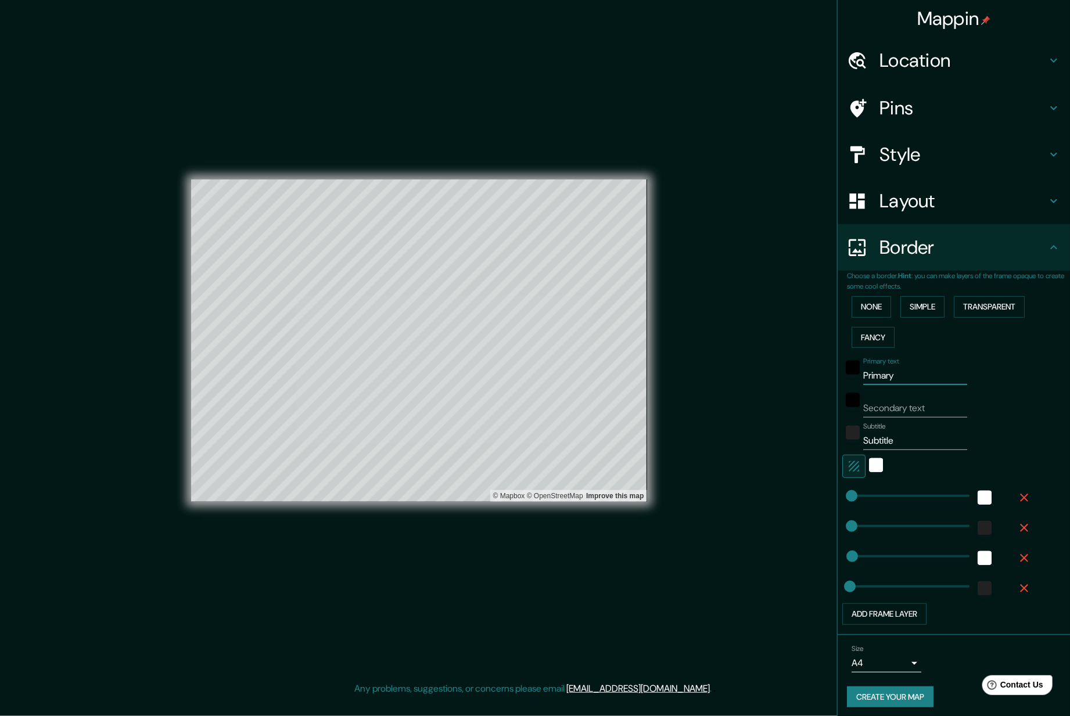
type input "32"
drag, startPoint x: 895, startPoint y: 443, endPoint x: 828, endPoint y: 443, distance: 67.4
click at [828, 443] on div "Mappin Location [GEOGRAPHIC_DATA], [GEOGRAPHIC_DATA], [GEOGRAPHIC_DATA] Pins St…" at bounding box center [535, 350] width 1070 height 701
type input "32"
click at [873, 304] on button "None" at bounding box center [872, 306] width 40 height 21
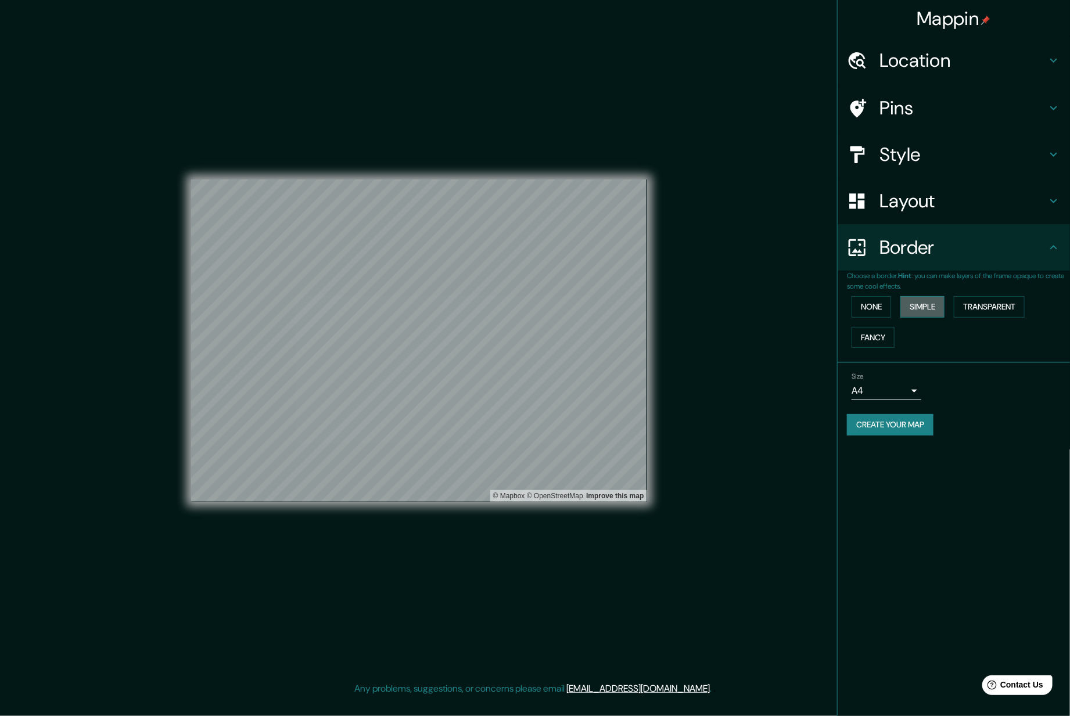
click at [924, 303] on button "Simple" at bounding box center [922, 306] width 44 height 21
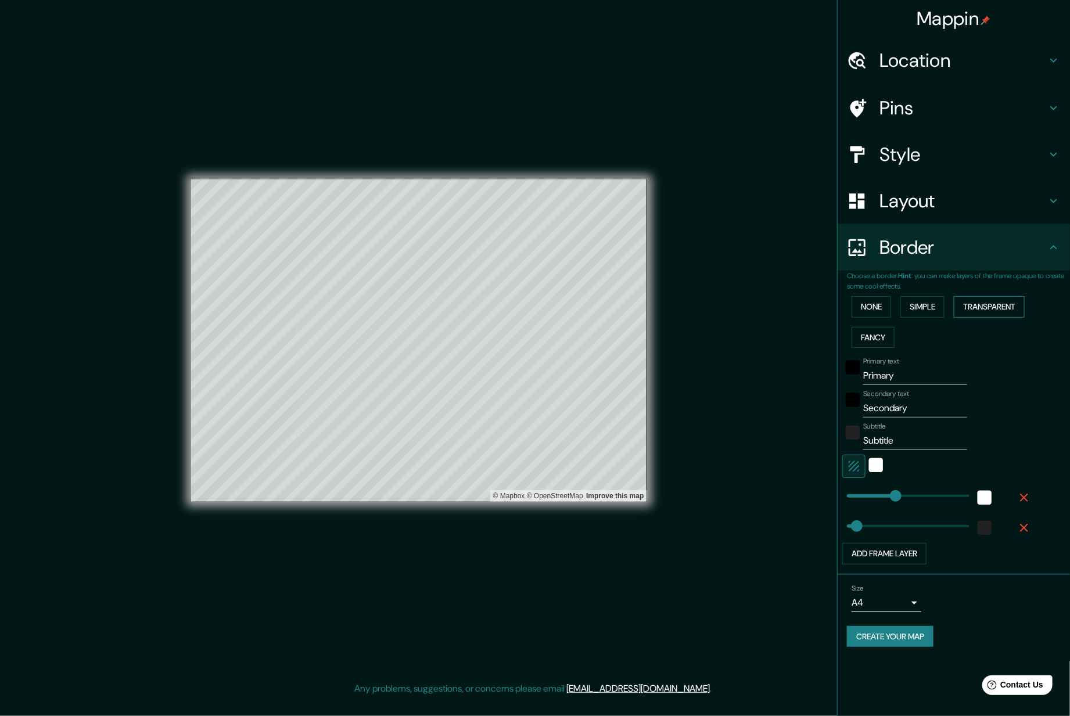
click at [990, 307] on button "Transparent" at bounding box center [989, 306] width 71 height 21
click at [853, 469] on icon "button" at bounding box center [854, 467] width 14 height 14
drag, startPoint x: 920, startPoint y: 406, endPoint x: 774, endPoint y: 386, distance: 147.1
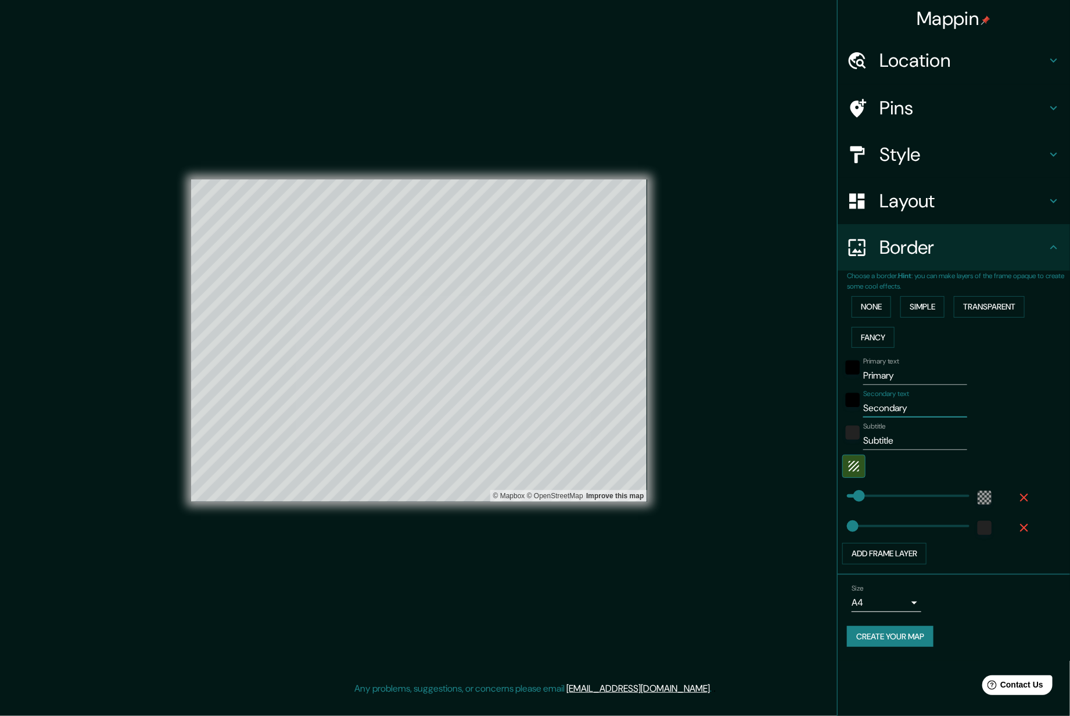
click at [774, 386] on div "Mappin Location [GEOGRAPHIC_DATA], [GEOGRAPHIC_DATA], [GEOGRAPHIC_DATA] Pins St…" at bounding box center [535, 350] width 1070 height 701
drag, startPoint x: 907, startPoint y: 374, endPoint x: 840, endPoint y: 373, distance: 67.4
click at [841, 373] on div "Choose a border. Hint : you can make layers of the frame opaque to create some …" at bounding box center [954, 423] width 232 height 304
click at [930, 308] on button "Simple" at bounding box center [922, 306] width 44 height 21
click at [863, 336] on button "Fancy" at bounding box center [873, 337] width 43 height 21
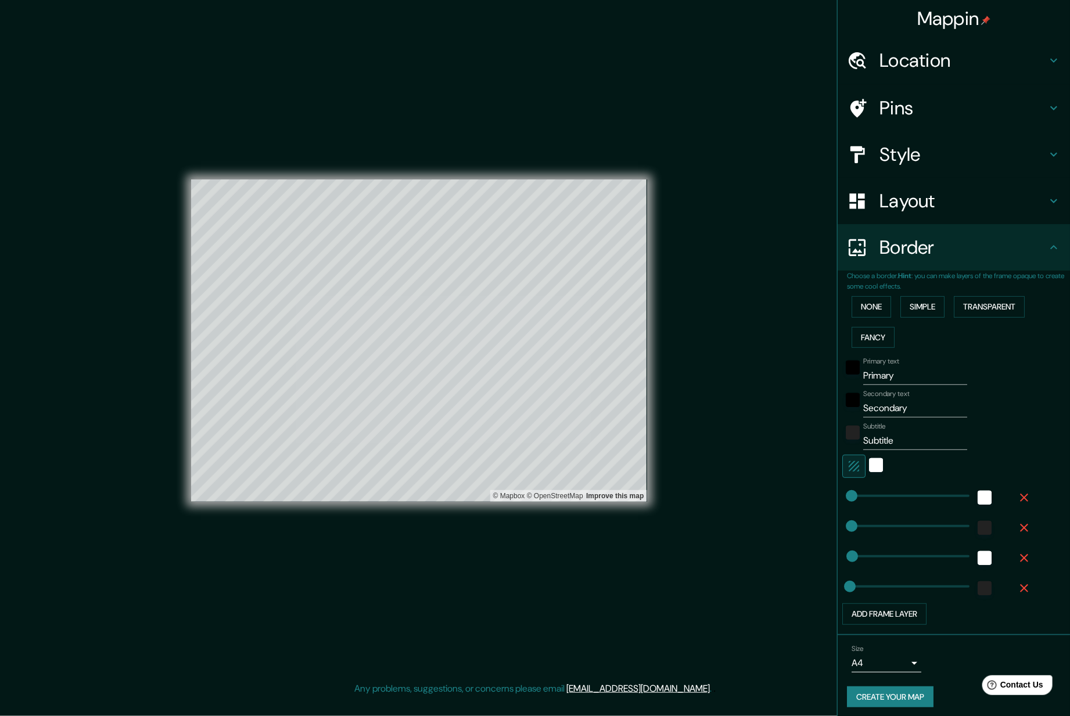
click at [848, 445] on div at bounding box center [852, 436] width 21 height 28
click at [847, 465] on icon "button" at bounding box center [854, 467] width 14 height 14
click at [837, 471] on div "Mappin Location [GEOGRAPHIC_DATA], [GEOGRAPHIC_DATA], [GEOGRAPHIC_DATA] Pins St…" at bounding box center [953, 358] width 233 height 716
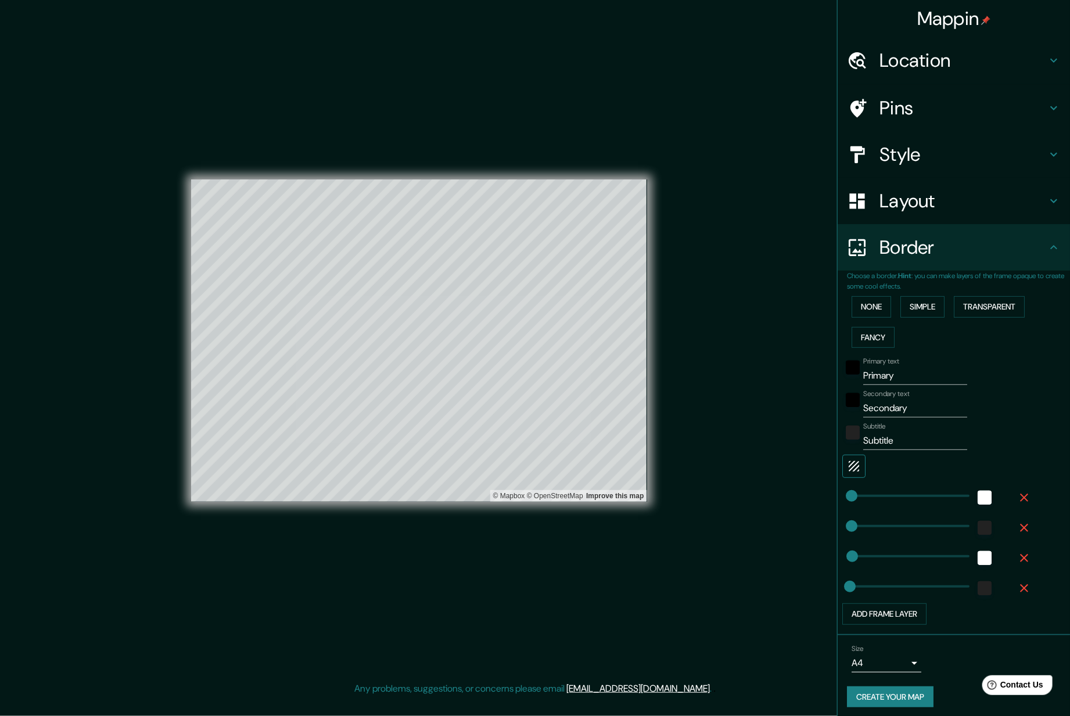
click at [848, 464] on icon "button" at bounding box center [854, 467] width 14 height 14
type input "32"
drag, startPoint x: 905, startPoint y: 447, endPoint x: 805, endPoint y: 440, distance: 100.2
click at [806, 440] on div "Mappin Location [GEOGRAPHIC_DATA], [GEOGRAPHIC_DATA], [GEOGRAPHIC_DATA] Pins St…" at bounding box center [535, 350] width 1070 height 701
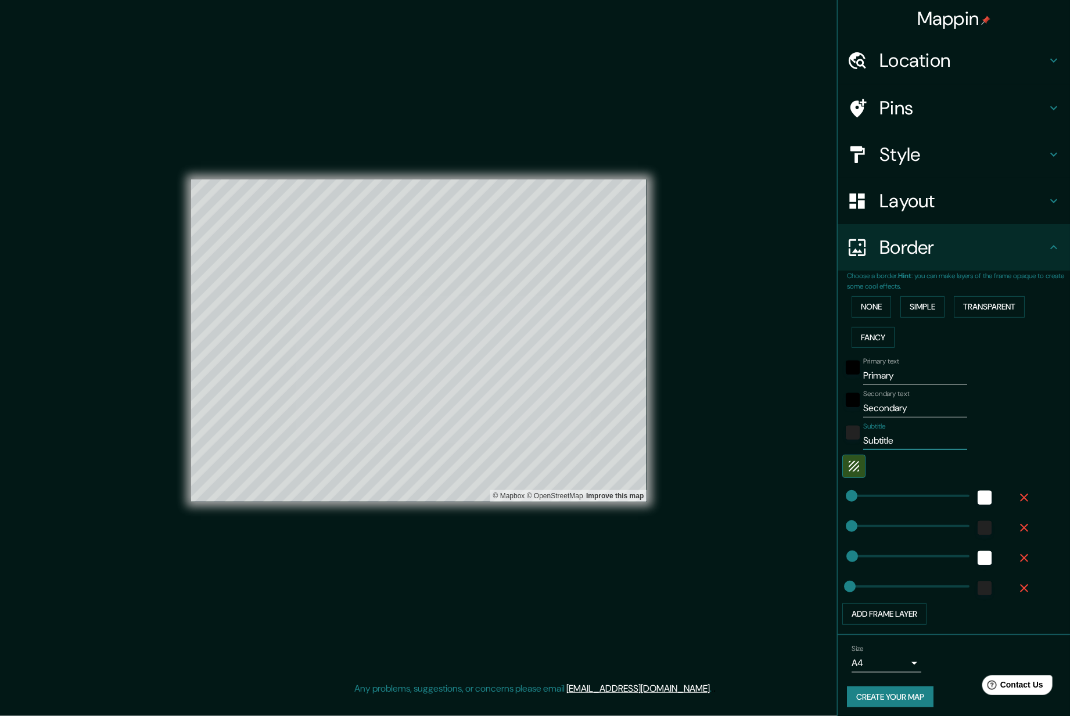
type input "32"
drag, startPoint x: 916, startPoint y: 376, endPoint x: 826, endPoint y: 375, distance: 90.0
click at [826, 375] on div "Mappin Location [GEOGRAPHIC_DATA], [GEOGRAPHIC_DATA], [GEOGRAPHIC_DATA] Pins St…" at bounding box center [535, 350] width 1070 height 701
type input "32"
drag, startPoint x: 907, startPoint y: 401, endPoint x: 781, endPoint y: 390, distance: 126.5
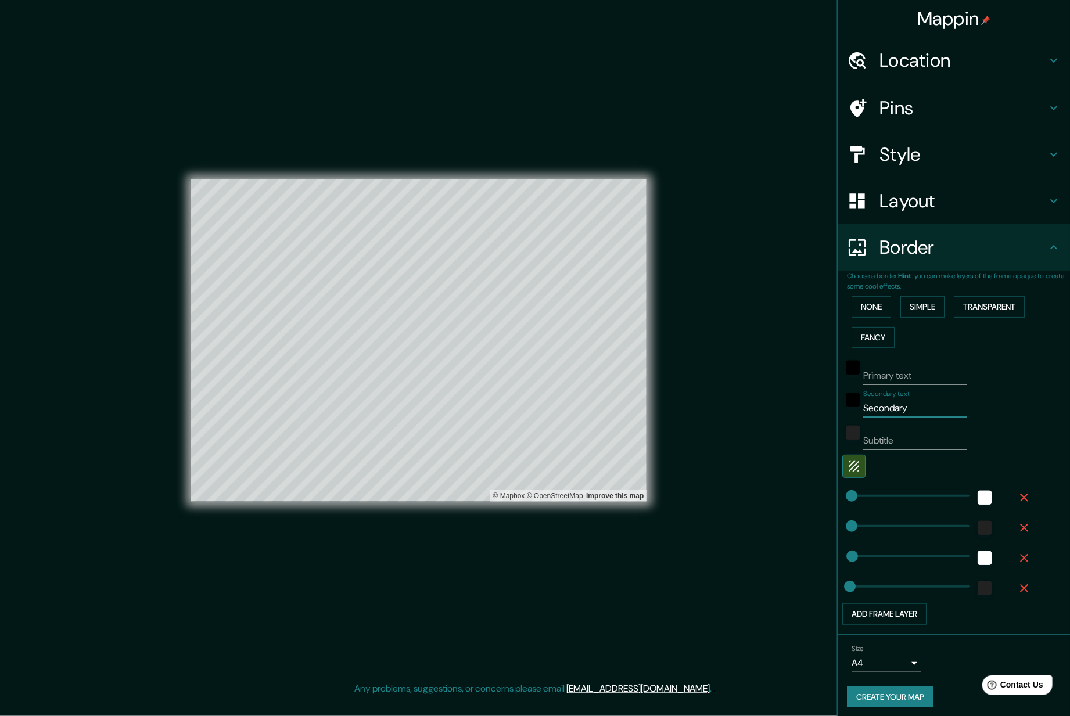
click at [784, 396] on div "Mappin Location [GEOGRAPHIC_DATA], [GEOGRAPHIC_DATA], [GEOGRAPHIC_DATA] Pins St…" at bounding box center [535, 350] width 1070 height 701
type input "L"
type input "32"
type input "Ly"
type input "32"
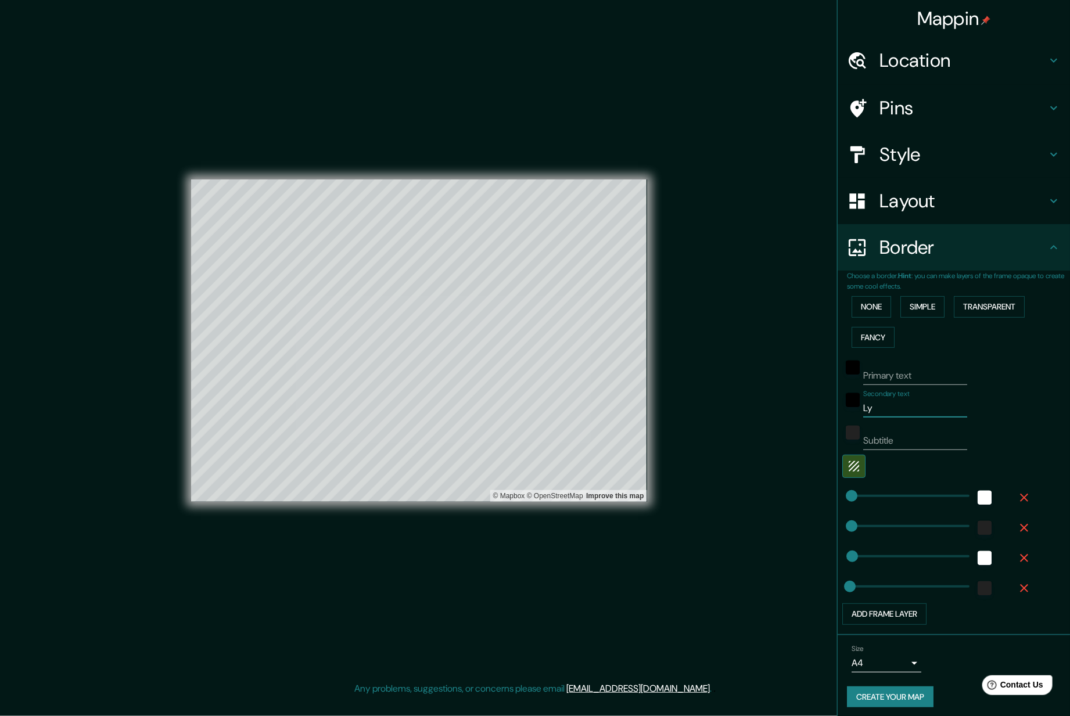
type input "Lyo"
type input "32"
type input "[GEOGRAPHIC_DATA]"
type input "32"
type input "[GEOGRAPHIC_DATA]"
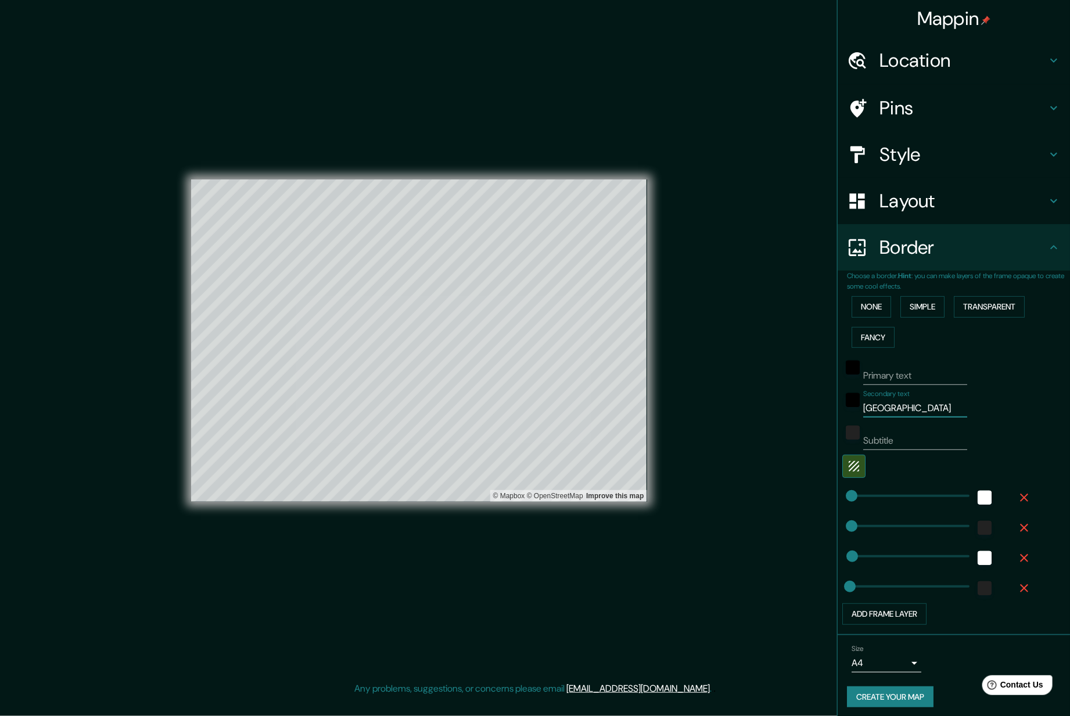
click at [984, 423] on div "Subtitle" at bounding box center [937, 436] width 191 height 28
click at [846, 400] on div "black" at bounding box center [853, 400] width 14 height 14
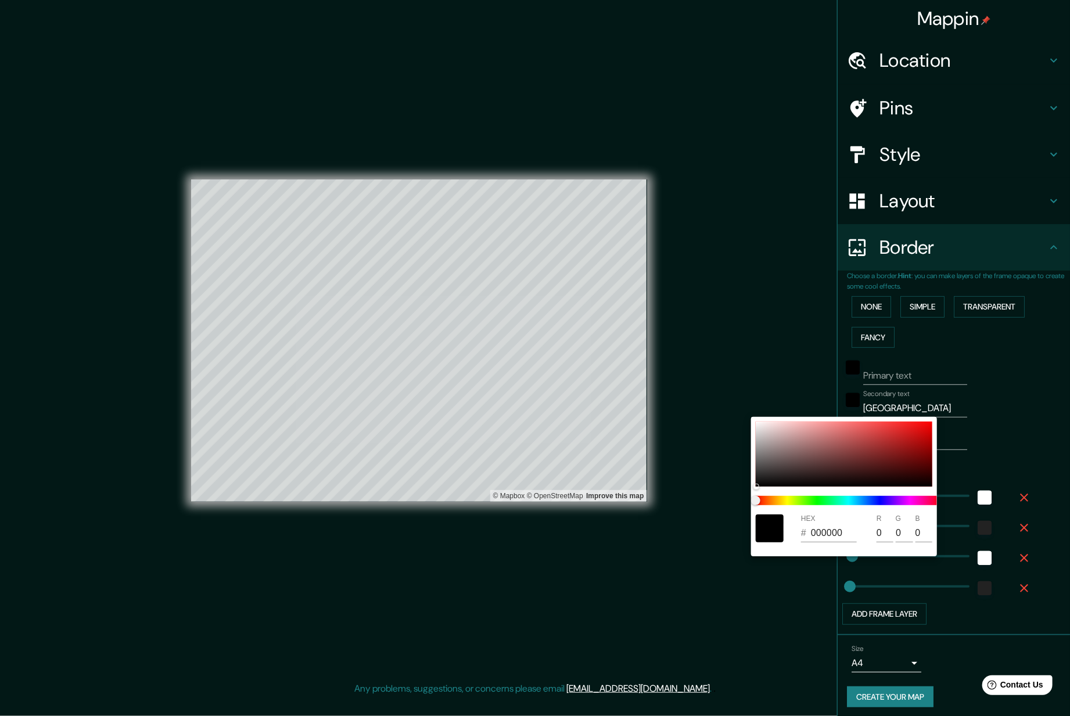
click at [881, 511] on div "HEX # 000000 R 0 G 0 B 0" at bounding box center [844, 528] width 186 height 37
drag, startPoint x: 883, startPoint y: 501, endPoint x: 888, endPoint y: 496, distance: 7.4
click at [884, 501] on span at bounding box center [849, 500] width 186 height 9
click at [866, 462] on div at bounding box center [844, 454] width 177 height 65
type input "32"
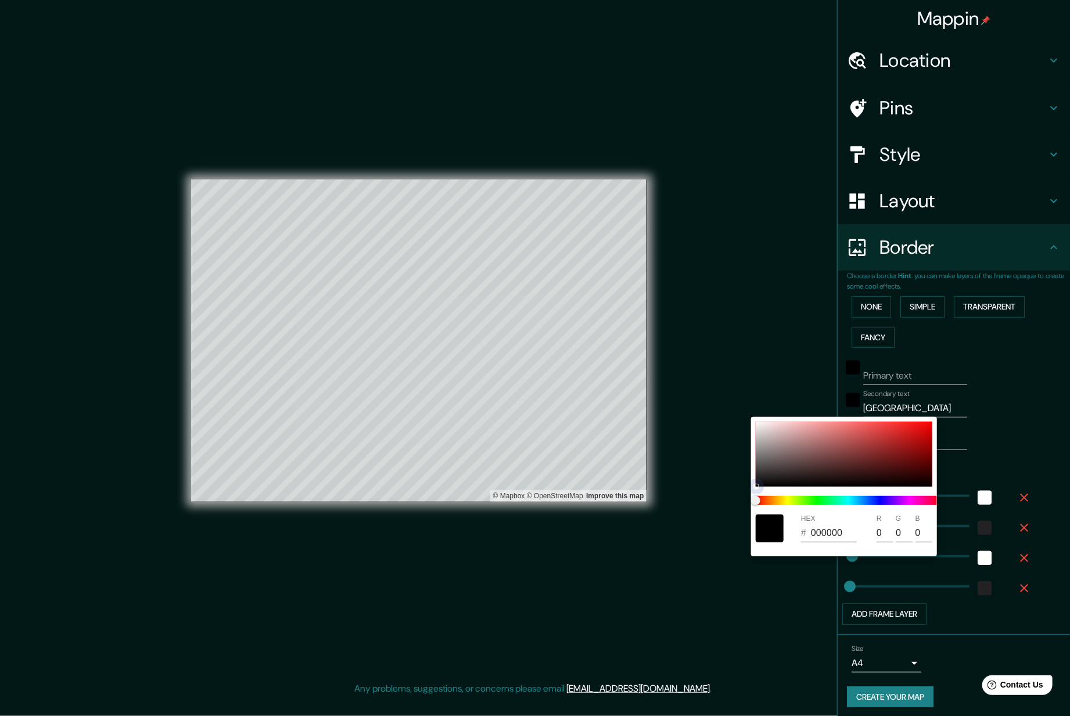
type input "5E2323"
type input "94"
type input "35"
drag, startPoint x: 880, startPoint y: 467, endPoint x: 881, endPoint y: 491, distance: 24.5
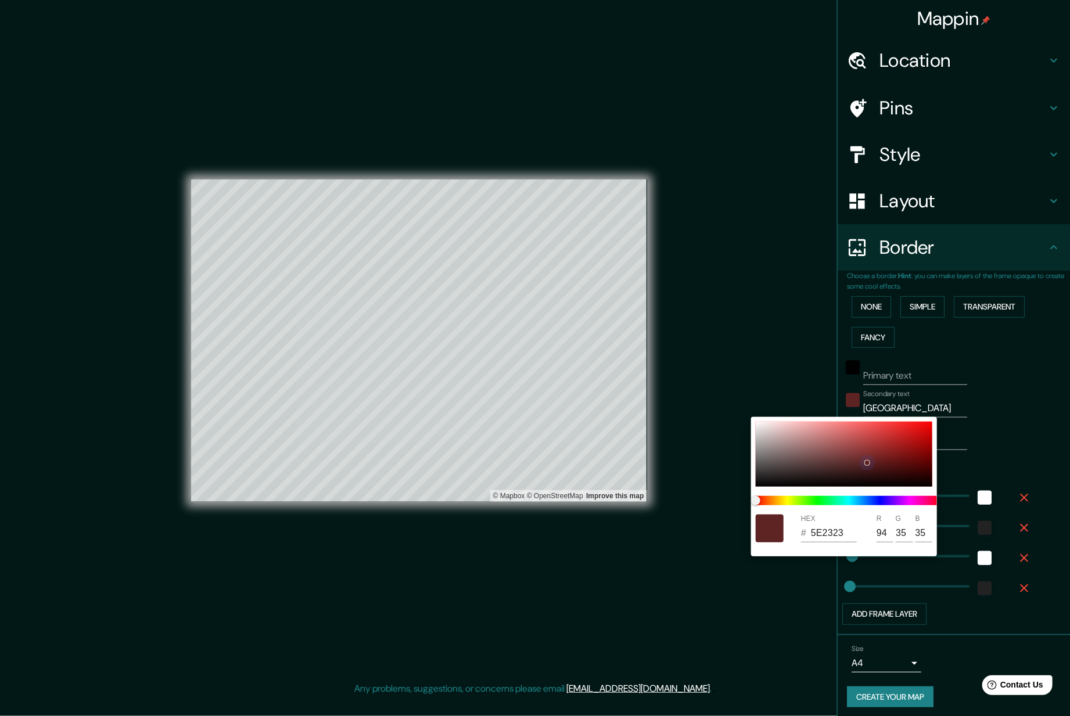
click at [880, 466] on div at bounding box center [844, 454] width 177 height 65
type input "32"
type input "501818"
type input "80"
type input "24"
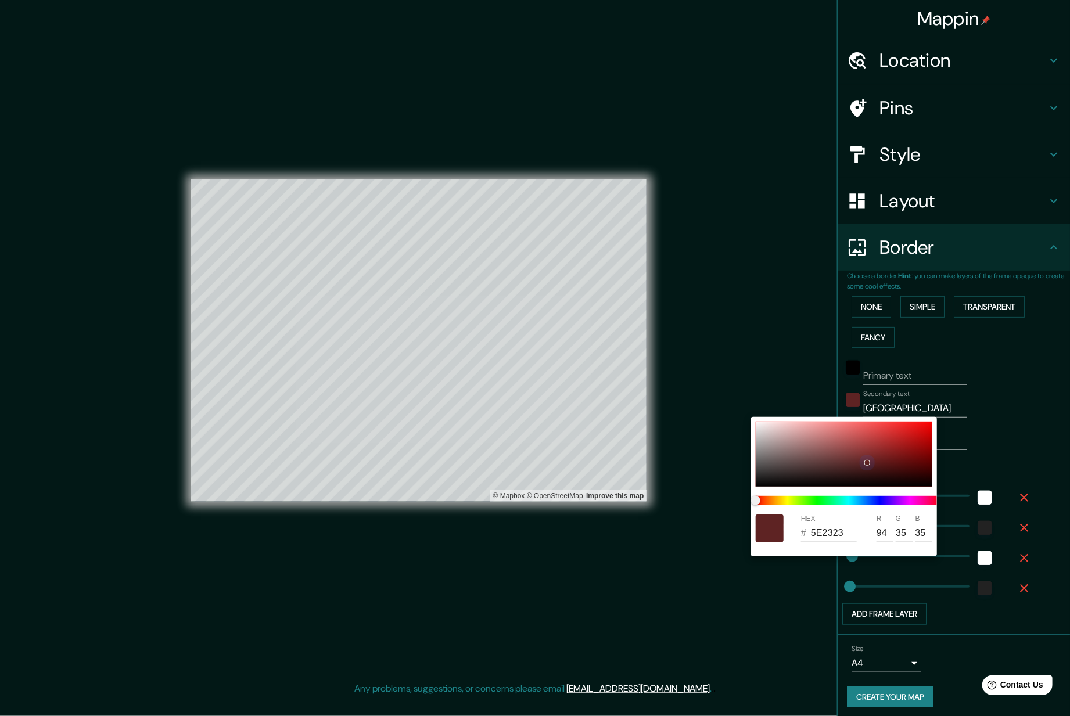
type input "24"
type input "32"
type input "2A184F"
type input "42"
type input "79"
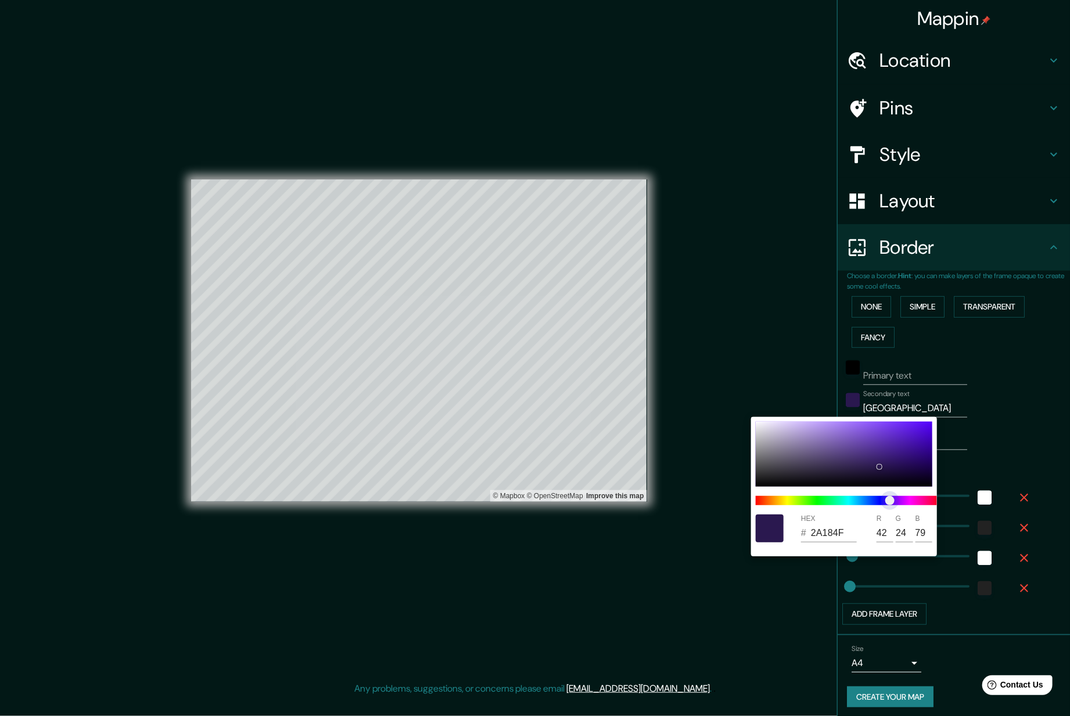
type input "32"
type input "30184F"
type input "48"
click at [893, 499] on span at bounding box center [849, 500] width 186 height 9
type input "32"
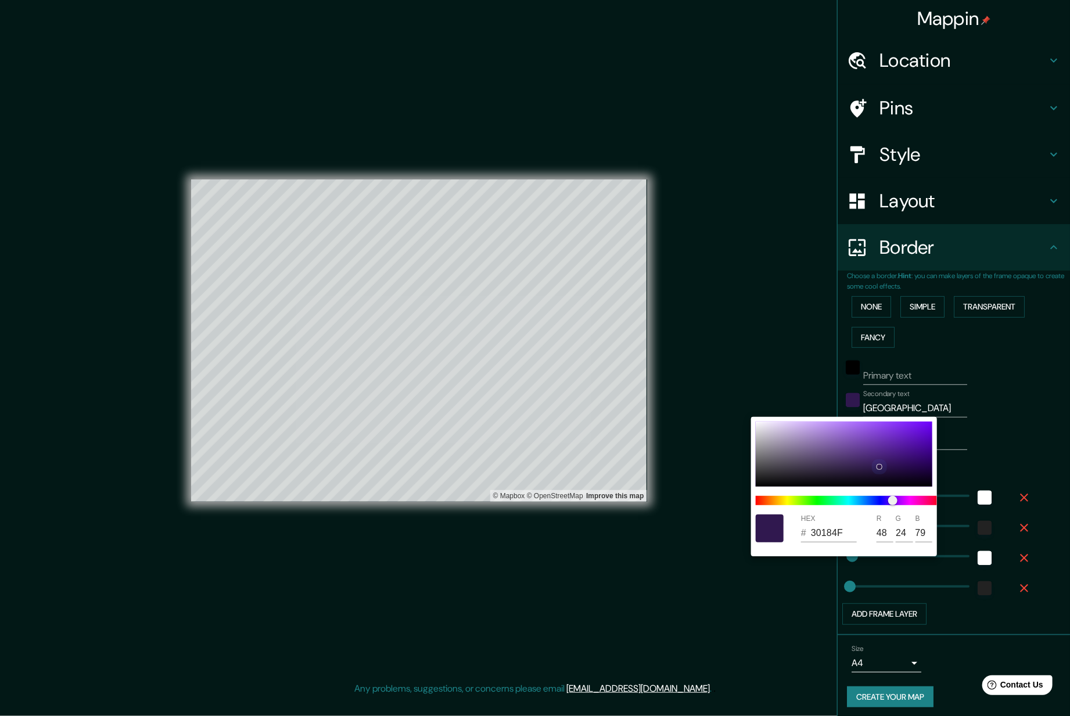
type input "4F159C"
type input "79"
type input "21"
type input "156"
type input "32"
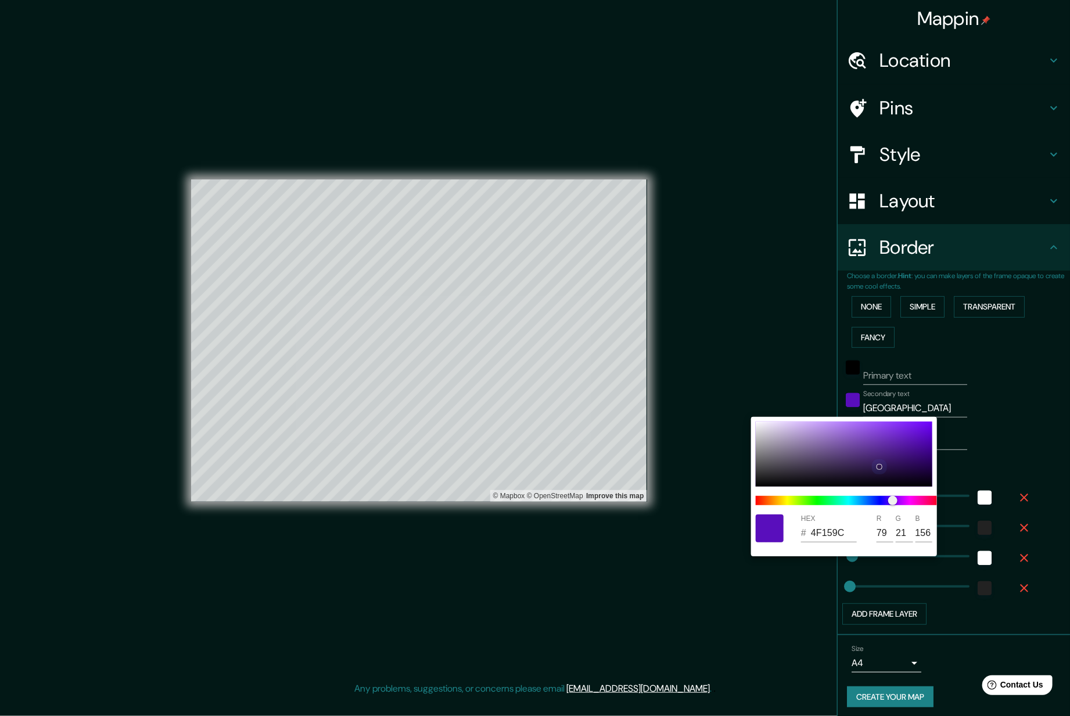
type input "590EBC"
type input "89"
type input "14"
type input "188"
drag, startPoint x: 919, startPoint y: 439, endPoint x: 894, endPoint y: 442, distance: 25.8
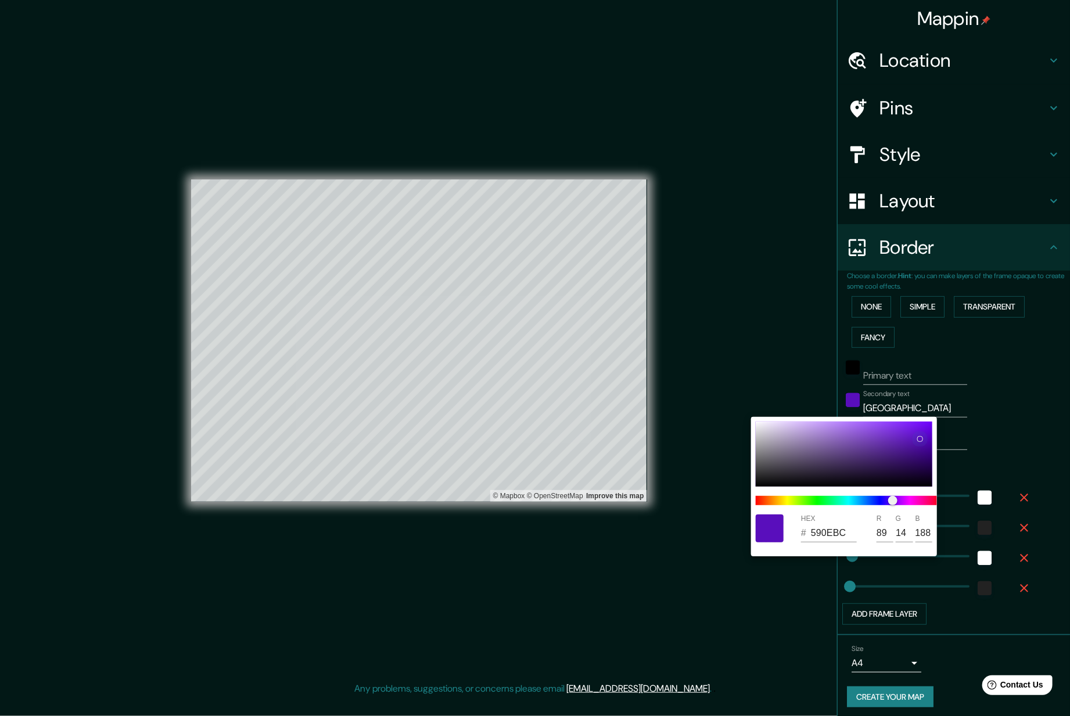
click at [898, 439] on div at bounding box center [844, 454] width 177 height 65
type input "32"
type input "6524BA"
type input "101"
type input "36"
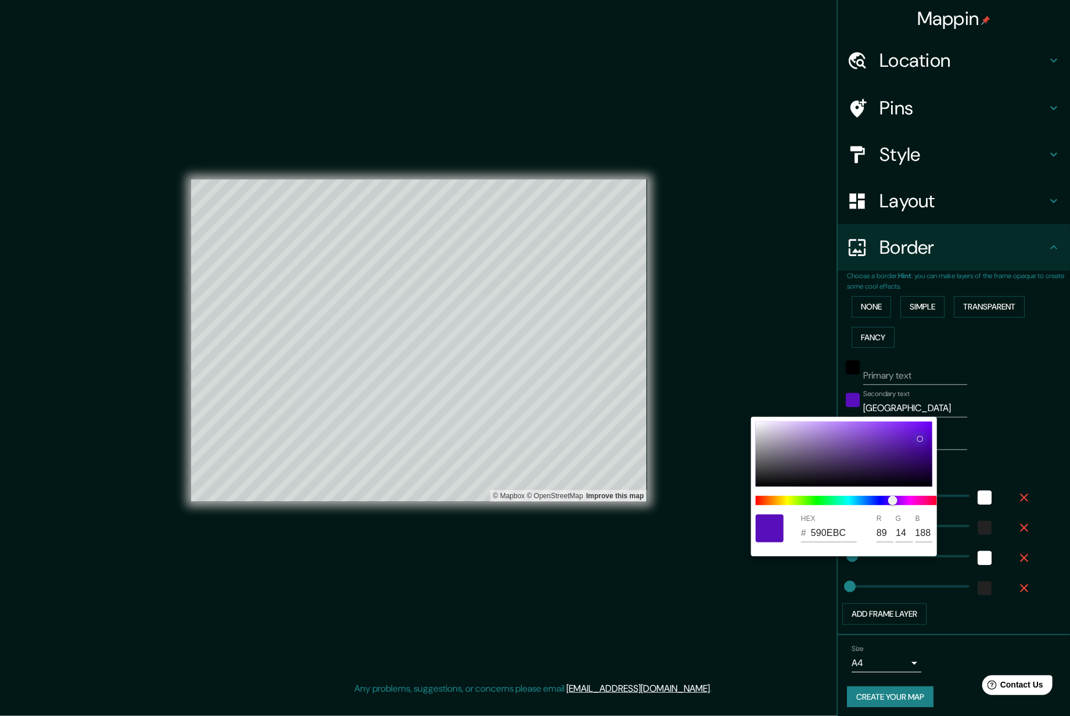
type input "186"
type input "32"
type input "3723BA"
type input "55"
type input "35"
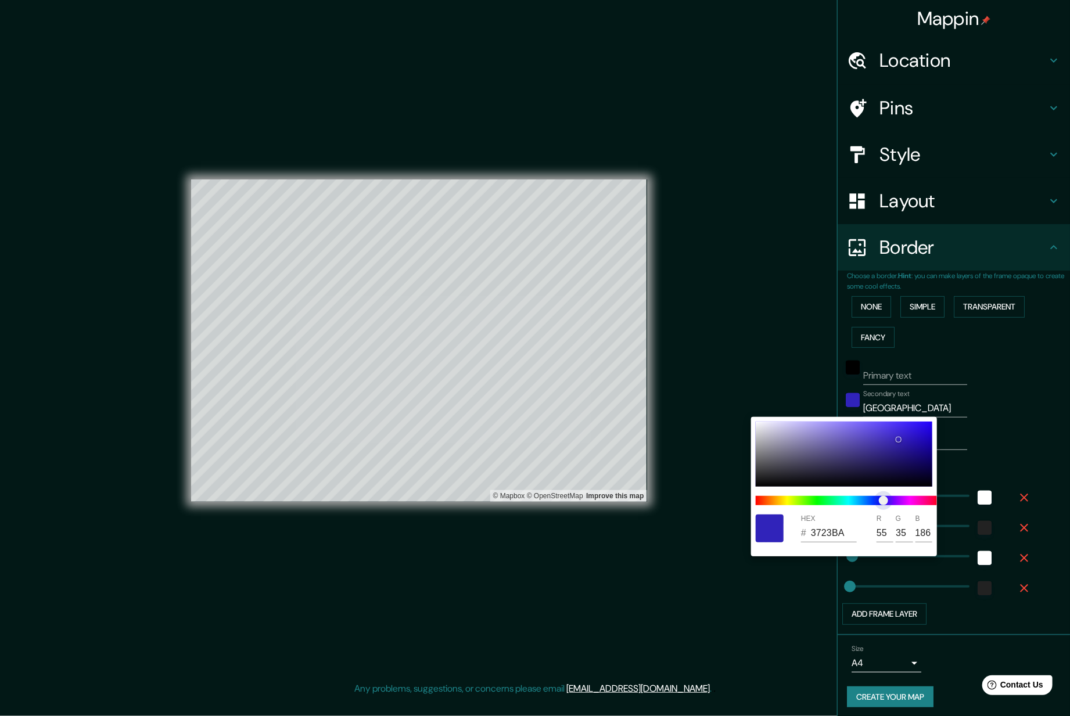
type input "32"
type input "2D23BA"
type input "45"
type input "32"
type input "2B23BA"
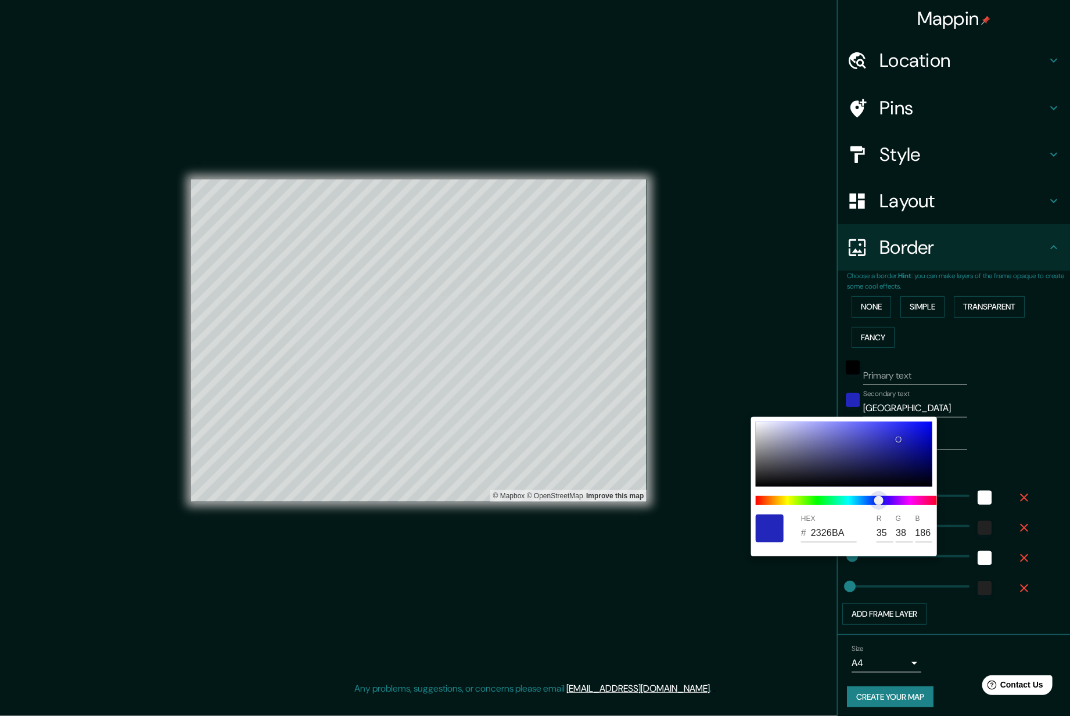
click at [879, 501] on span "color slider" at bounding box center [878, 500] width 9 height 9
click at [921, 460] on div at bounding box center [844, 454] width 177 height 65
click at [760, 340] on div at bounding box center [535, 358] width 1070 height 716
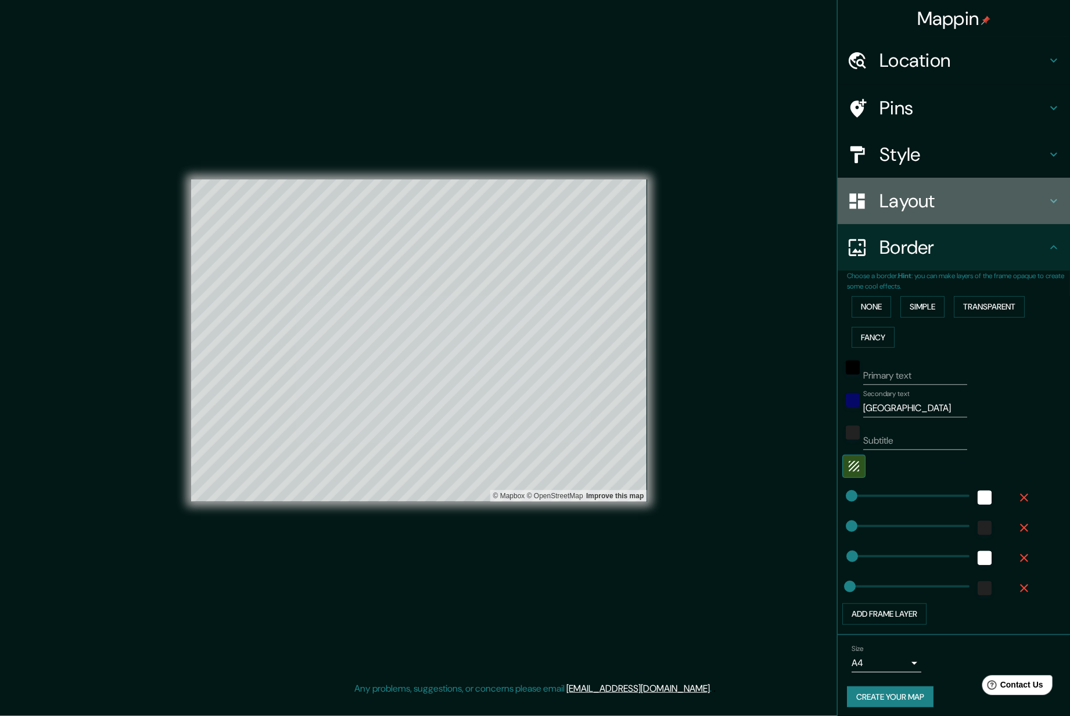
click at [903, 191] on h4 "Layout" at bounding box center [963, 200] width 167 height 23
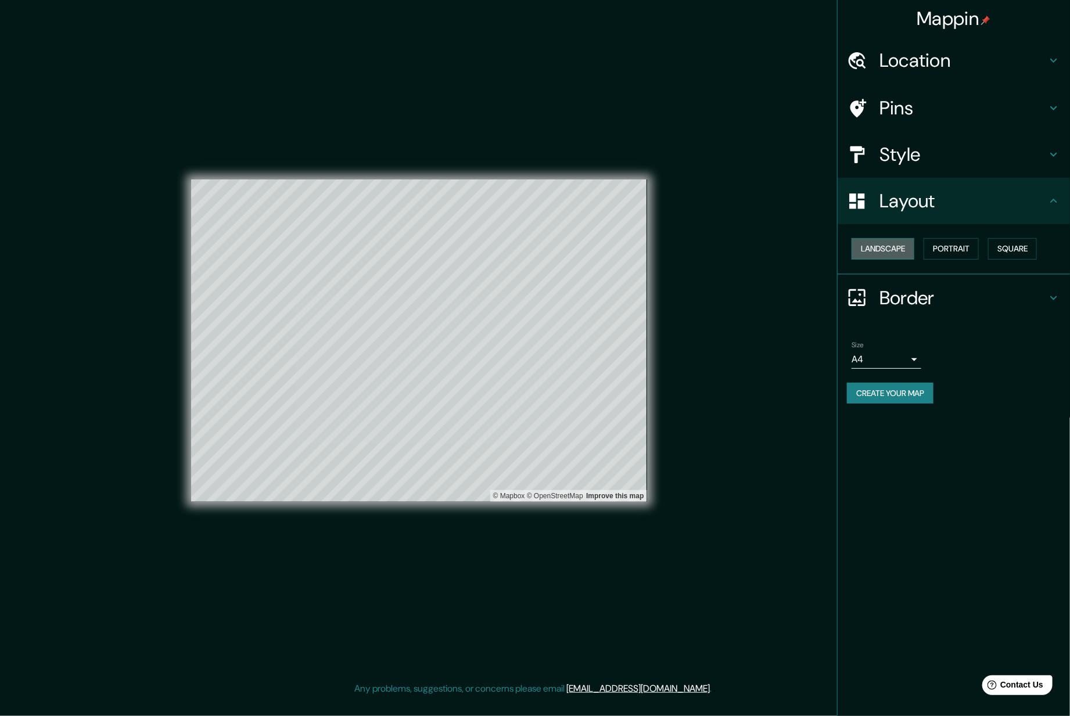
click at [890, 245] on button "Landscape" at bounding box center [883, 248] width 63 height 21
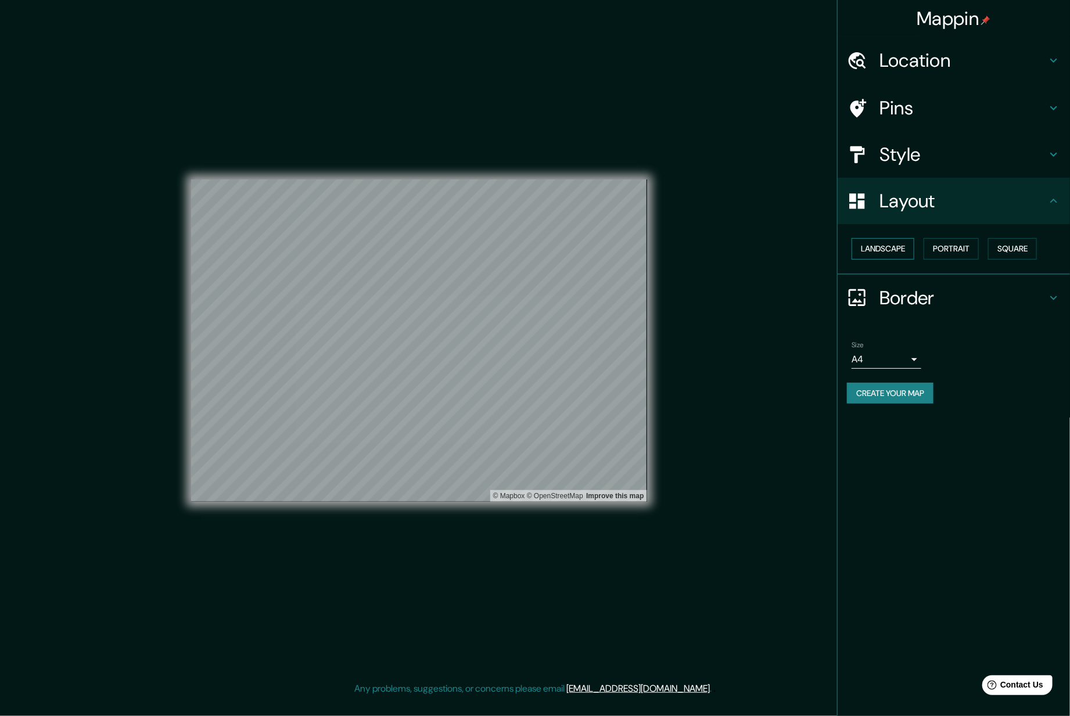
click at [887, 247] on button "Landscape" at bounding box center [883, 248] width 63 height 21
click at [938, 247] on button "Portrait" at bounding box center [951, 248] width 55 height 21
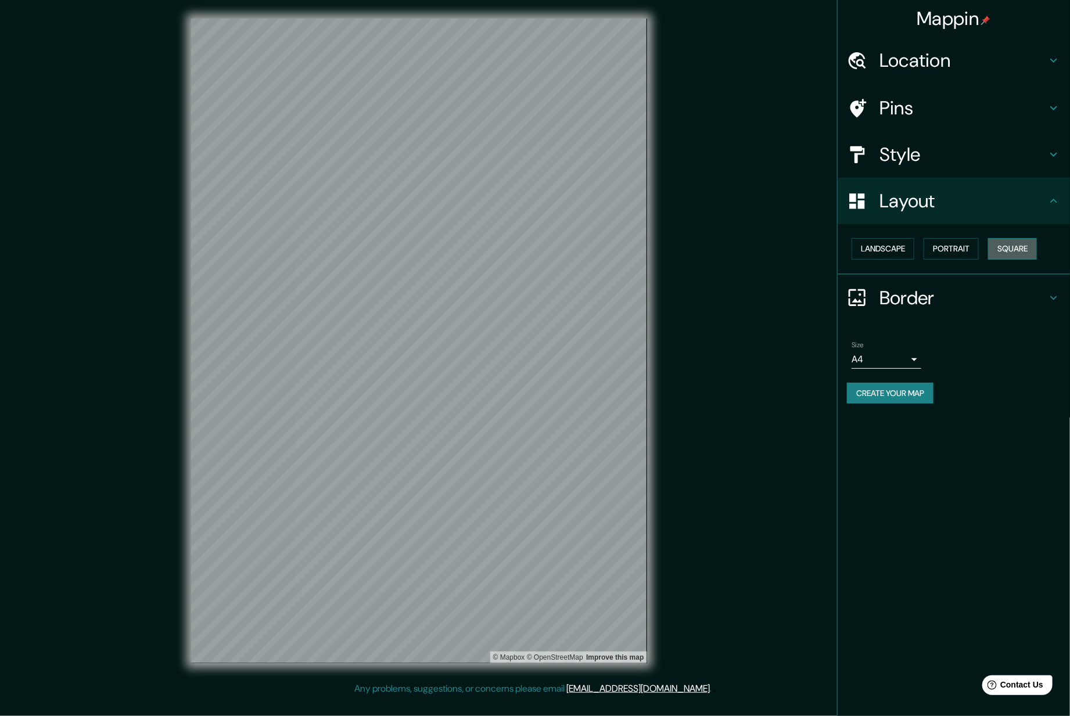
click at [1012, 250] on button "Square" at bounding box center [1012, 248] width 49 height 21
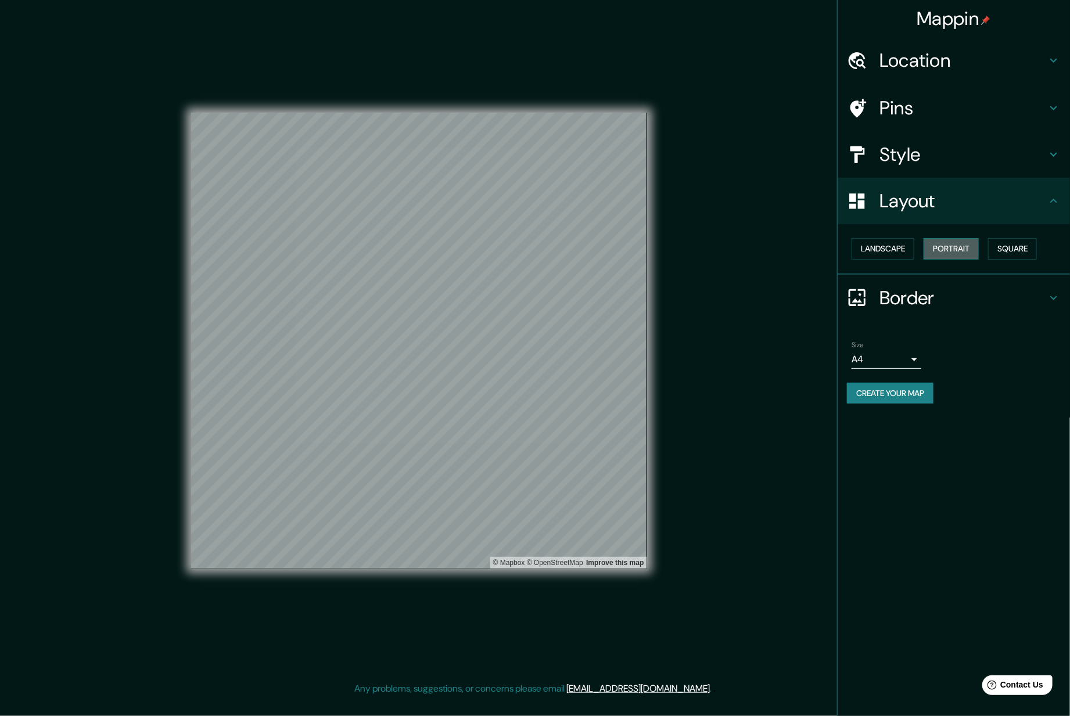
click at [957, 246] on button "Portrait" at bounding box center [951, 248] width 55 height 21
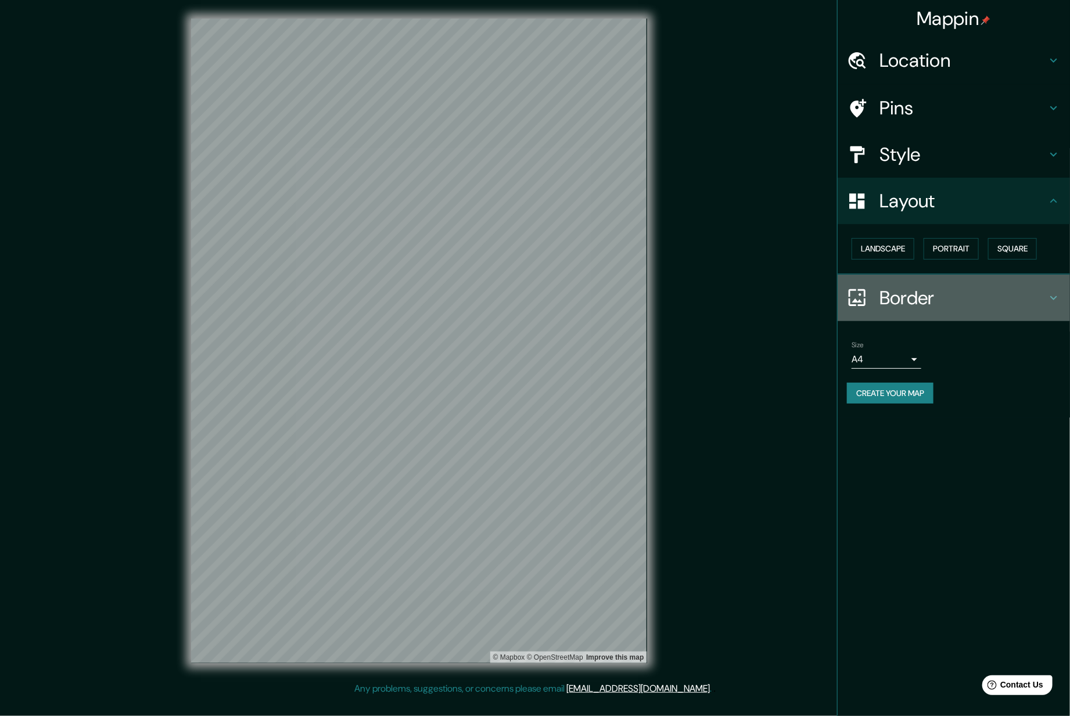
click at [928, 295] on h4 "Border" at bounding box center [963, 297] width 167 height 23
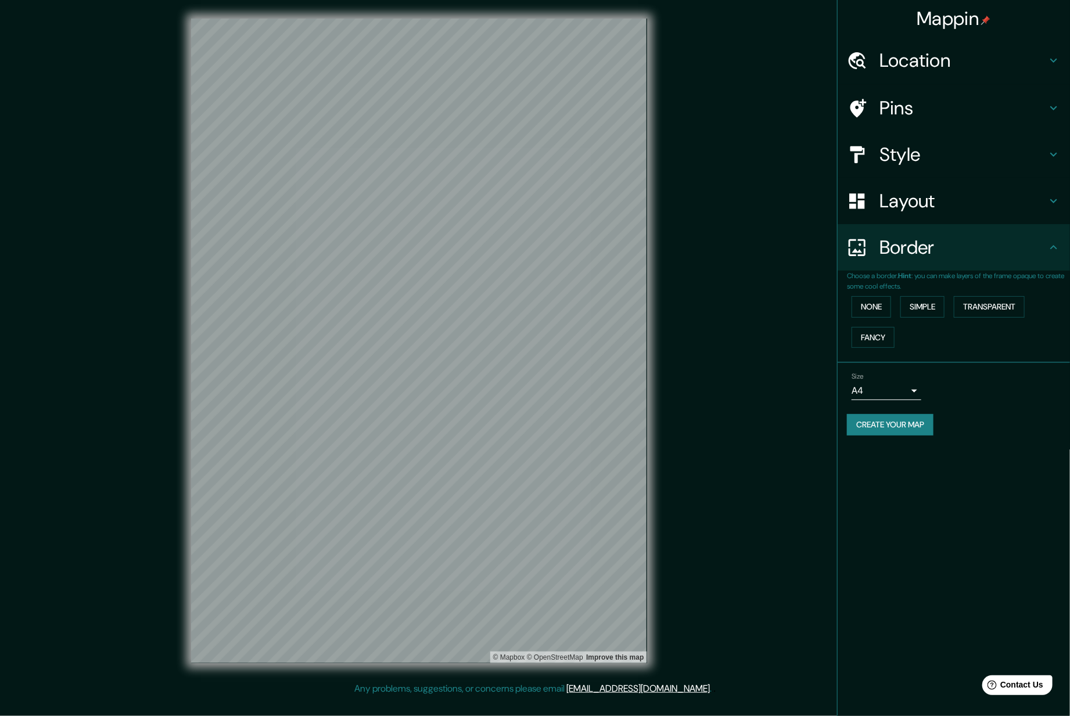
click at [920, 93] on div "Pins" at bounding box center [954, 108] width 232 height 46
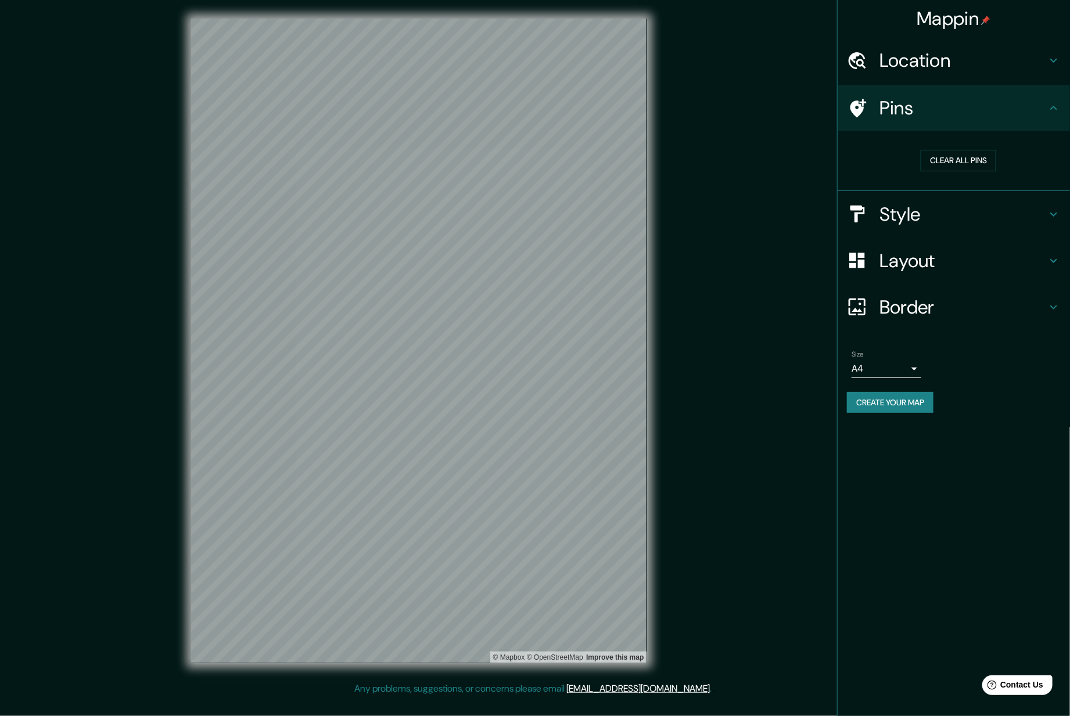
click at [934, 74] on div "Location" at bounding box center [954, 60] width 232 height 46
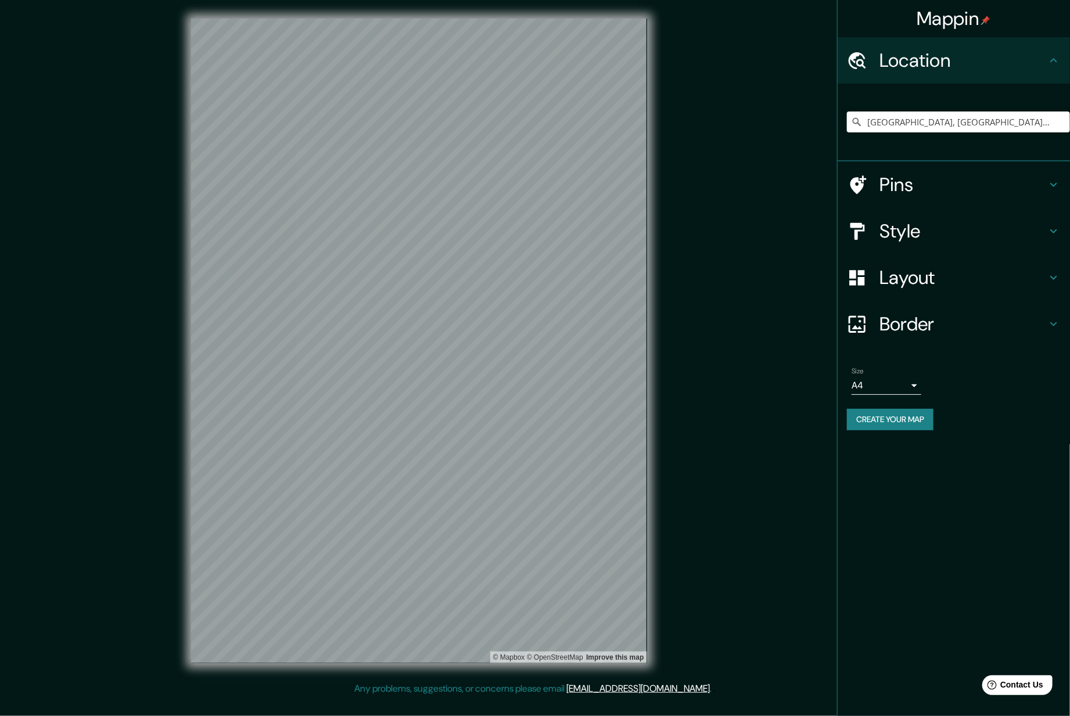
click at [919, 180] on h4 "Pins" at bounding box center [963, 184] width 167 height 23
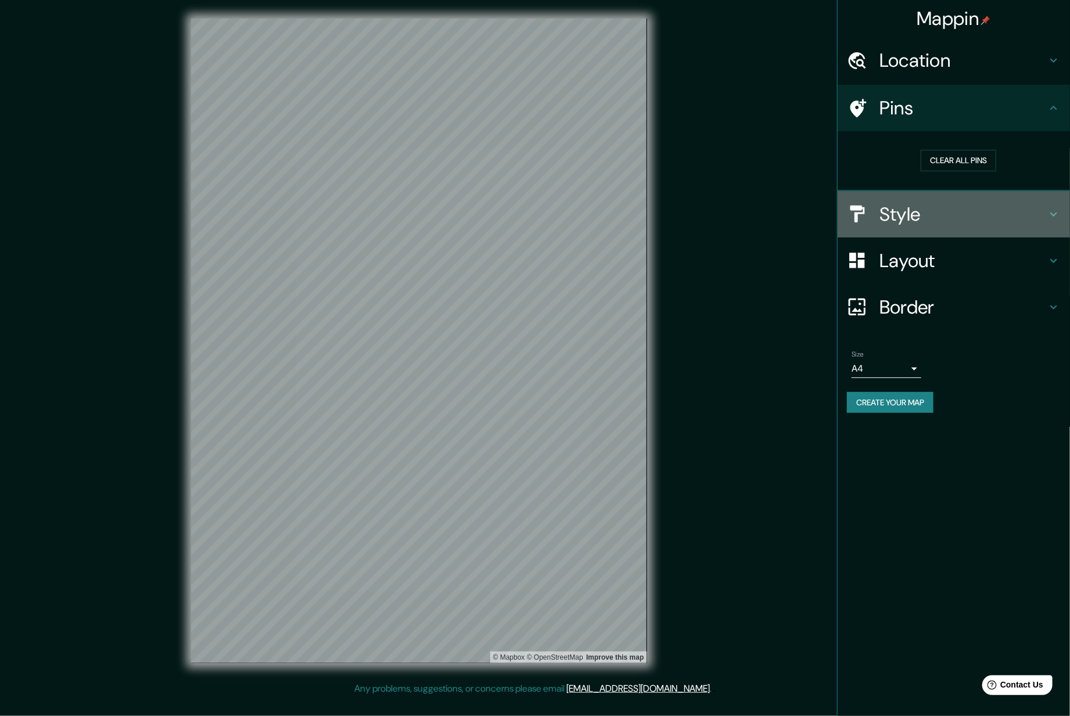
click at [920, 205] on h4 "Style" at bounding box center [963, 214] width 167 height 23
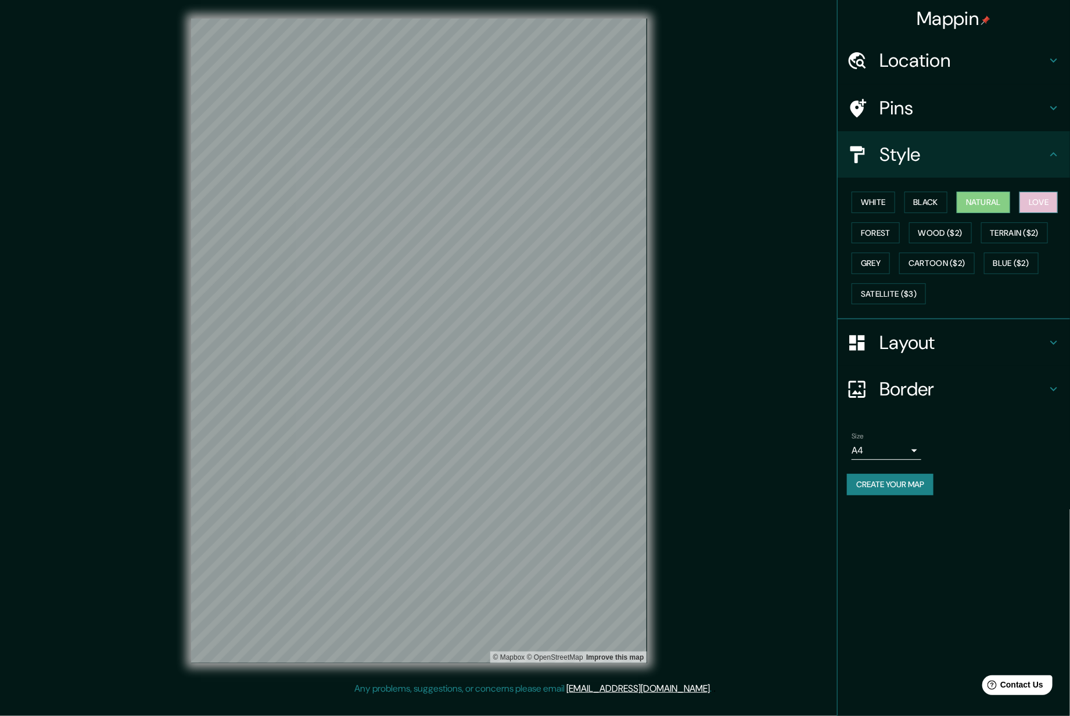
click at [1040, 198] on button "Love" at bounding box center [1039, 202] width 38 height 21
click at [880, 199] on button "White" at bounding box center [874, 202] width 44 height 21
click at [915, 203] on button "Black" at bounding box center [927, 202] width 44 height 21
click at [988, 209] on button "Natural" at bounding box center [983, 202] width 53 height 21
click at [945, 230] on button "Wood ($2)" at bounding box center [940, 233] width 63 height 21
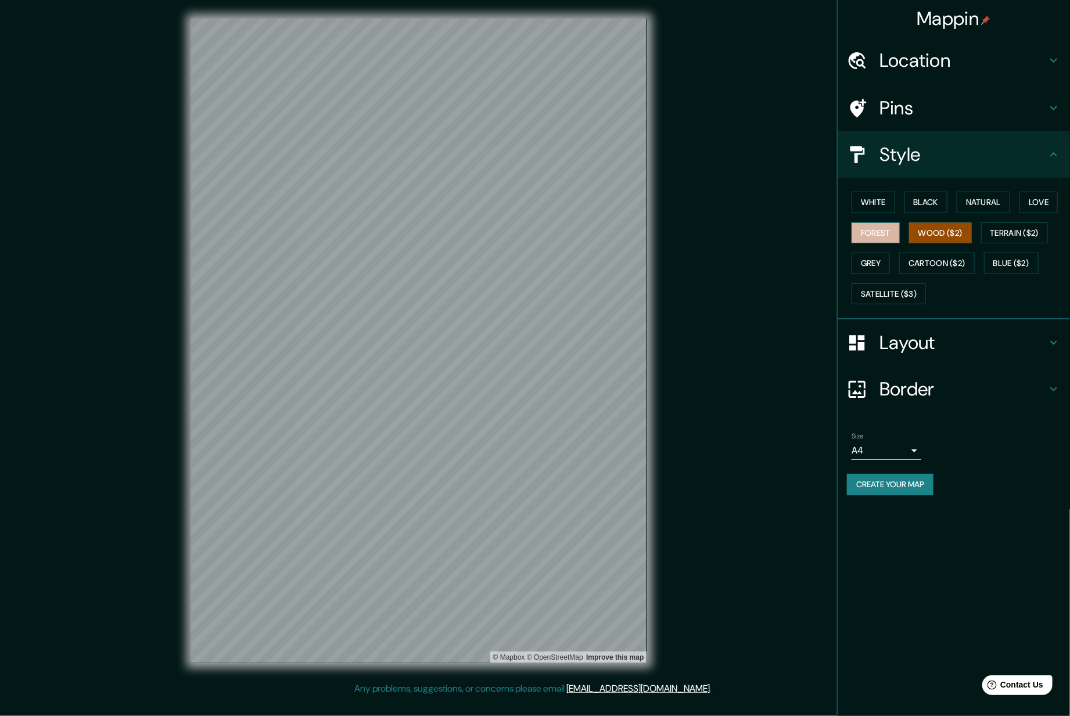
click at [883, 238] on button "Forest" at bounding box center [876, 233] width 48 height 21
click at [1027, 243] on div "White Black Natural Love Forest Wood ($2) Terrain ($2) Grey Cartoon ($2) Blue (…" at bounding box center [958, 248] width 223 height 122
click at [1034, 237] on button "Terrain ($2)" at bounding box center [1014, 233] width 67 height 21
click at [884, 264] on button "Grey" at bounding box center [871, 263] width 38 height 21
click at [999, 259] on button "Blue ($2)" at bounding box center [1011, 263] width 55 height 21
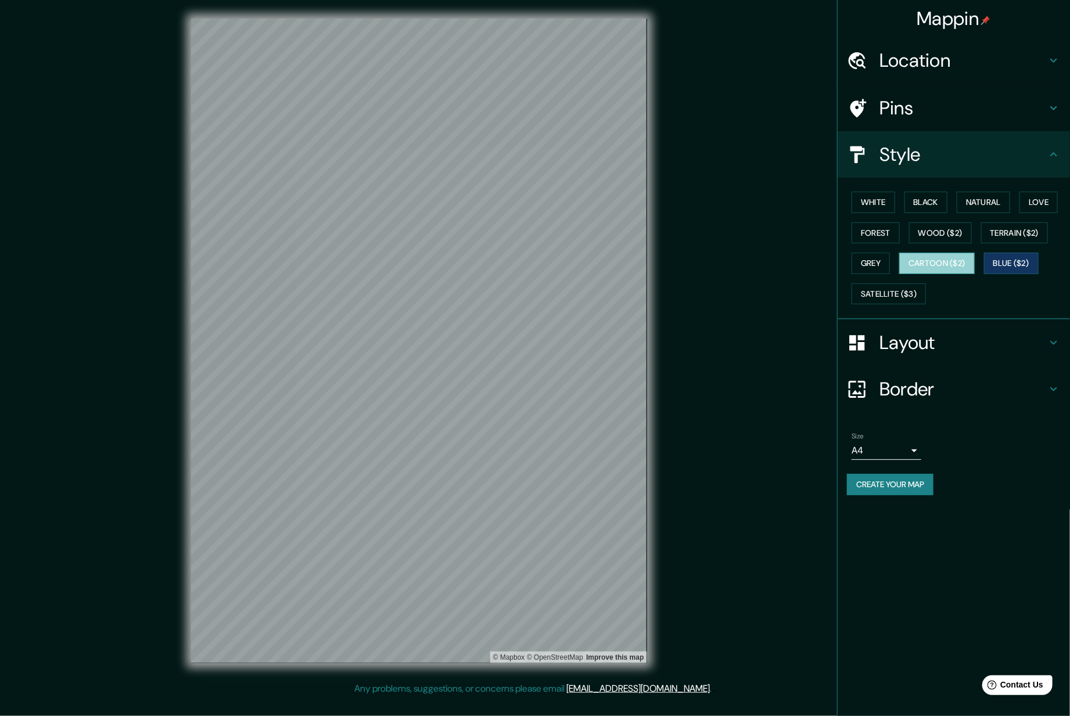
click at [959, 262] on button "Cartoon ($2)" at bounding box center [937, 263] width 76 height 21
click at [901, 290] on button "Satellite ($3)" at bounding box center [889, 294] width 74 height 21
click at [942, 264] on button "Cartoon ($2)" at bounding box center [937, 263] width 76 height 21
click at [874, 200] on button "White" at bounding box center [874, 202] width 44 height 21
click at [920, 200] on button "Black" at bounding box center [927, 202] width 44 height 21
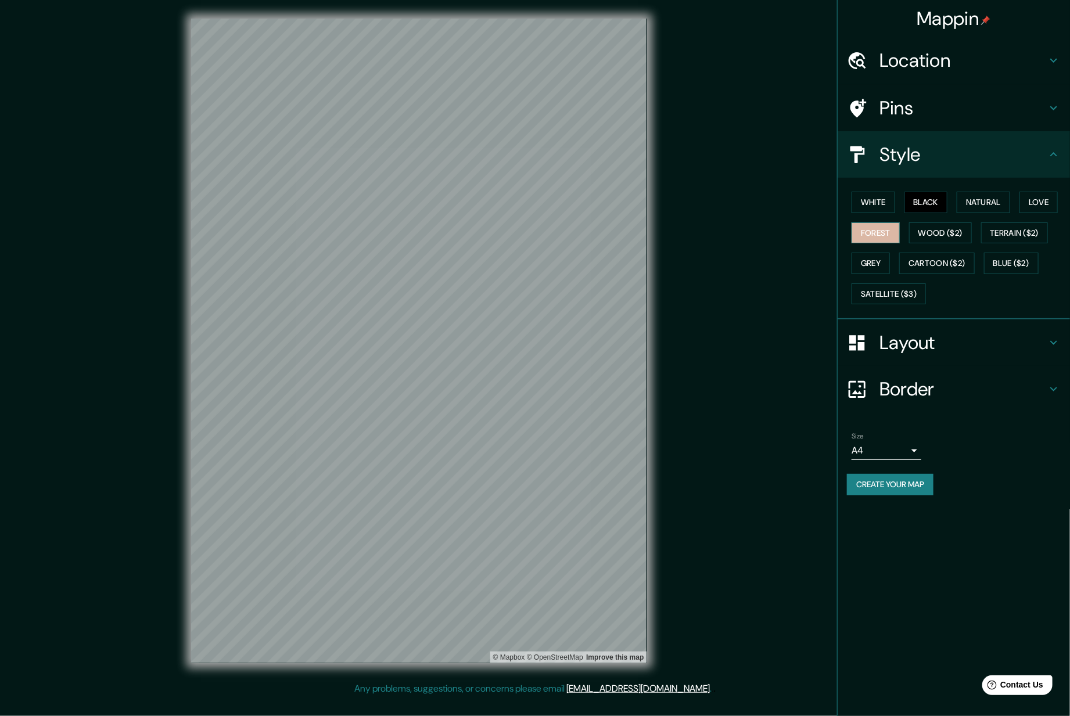
click at [891, 223] on button "Forest" at bounding box center [876, 233] width 48 height 21
click at [964, 200] on button "Natural" at bounding box center [983, 202] width 53 height 21
